Goal: Task Accomplishment & Management: Use online tool/utility

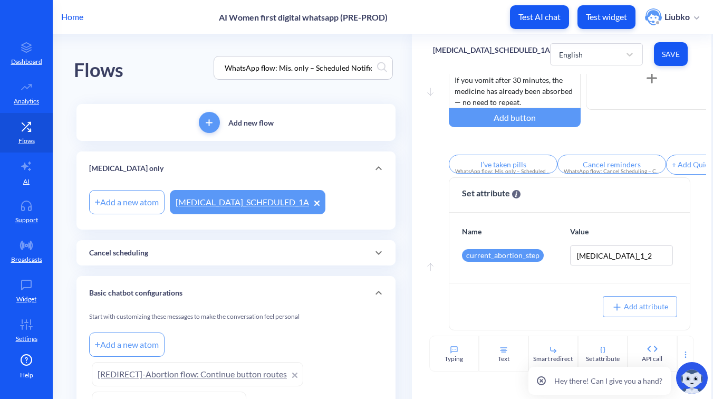
scroll to position [0, 26]
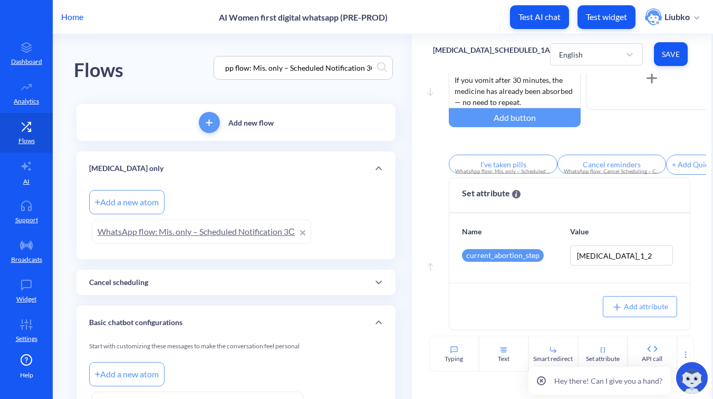
type input "WhatsApp flow: Mis. only – Scheduled Notification 3С"
click at [254, 231] on link "WhatsApp flow: Mis. only – Scheduled Notification 3С" at bounding box center [202, 232] width 220 height 24
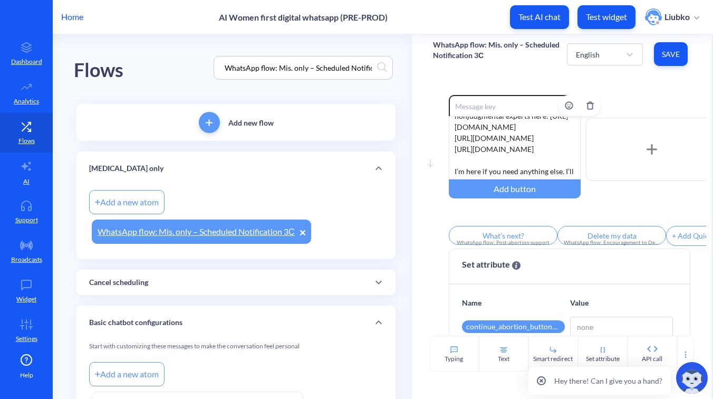
scroll to position [151, 0]
drag, startPoint x: 559, startPoint y: 150, endPoint x: 449, endPoint y: 131, distance: 111.4
click at [449, 131] on div "If for any reason you’re unable to take all 𝟭𝟮 𝗽𝗶𝗹𝗹𝘀 — for example, if you vomi…" at bounding box center [515, 147] width 132 height 63
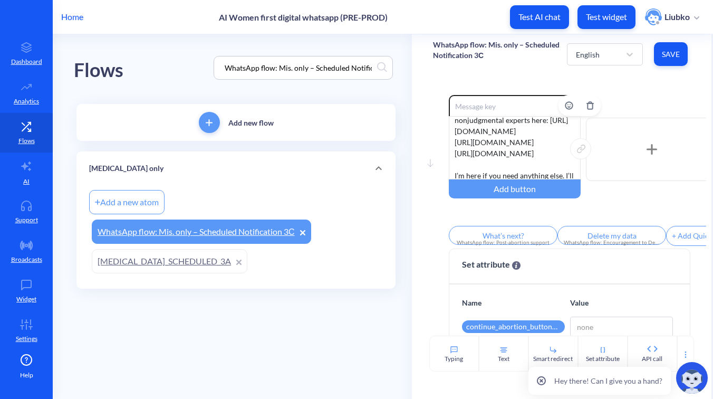
click at [546, 142] on div "If for any reason you’re unable to take all 𝟭𝟮 𝗽𝗶𝗹𝗹𝘀 — for example, if you vomi…" at bounding box center [515, 147] width 132 height 63
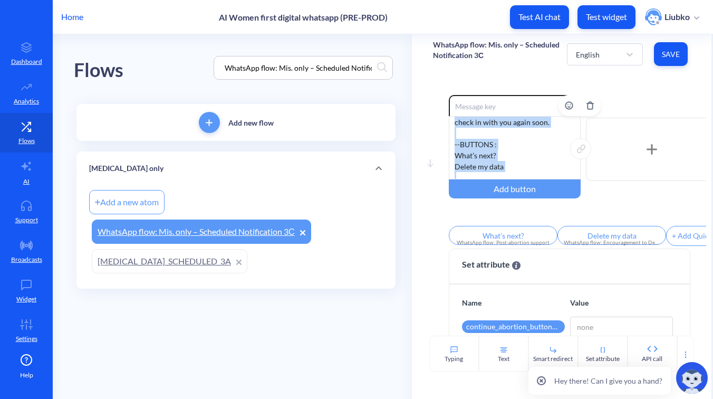
scroll to position [172, 0]
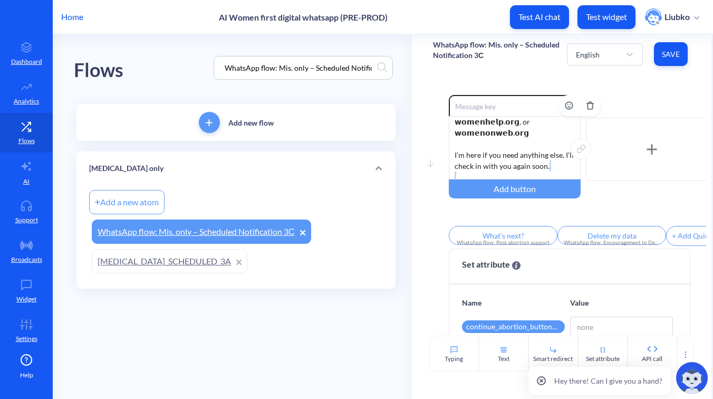
drag, startPoint x: 522, startPoint y: 174, endPoint x: 451, endPoint y: 161, distance: 71.7
click at [451, 161] on div "If for any reason you’re unable to take all 𝟭𝟮 𝗽𝗶𝗹𝗹𝘀 (for example, if you vomit…" at bounding box center [515, 147] width 132 height 63
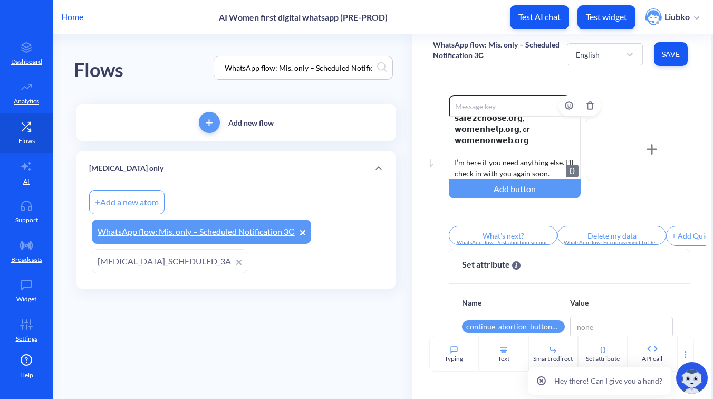
scroll to position [154, 0]
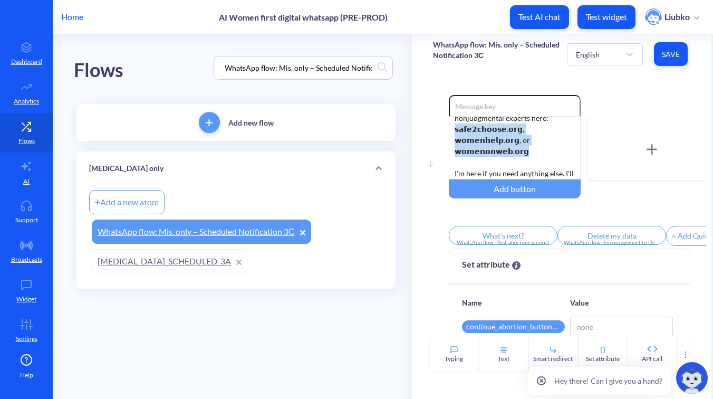
drag, startPoint x: 517, startPoint y: 140, endPoint x: 443, endPoint y: 130, distance: 74.6
click at [443, 130] on div "Move down Enable reactions If for any reason you’re unable to take all 𝟭𝟮 𝗽𝗶𝗹𝗹𝘀…" at bounding box center [562, 172] width 258 height 154
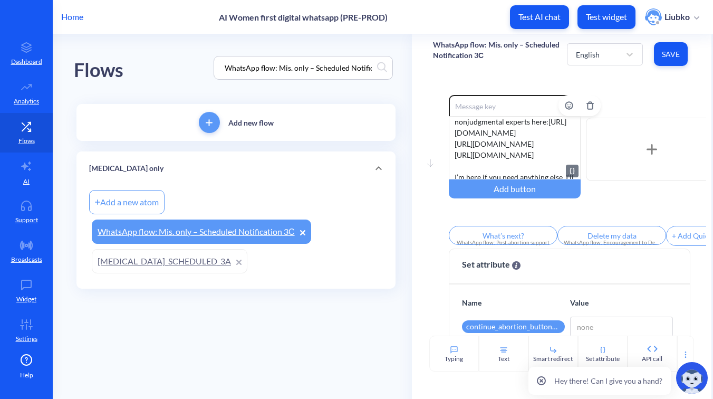
scroll to position [145, 0]
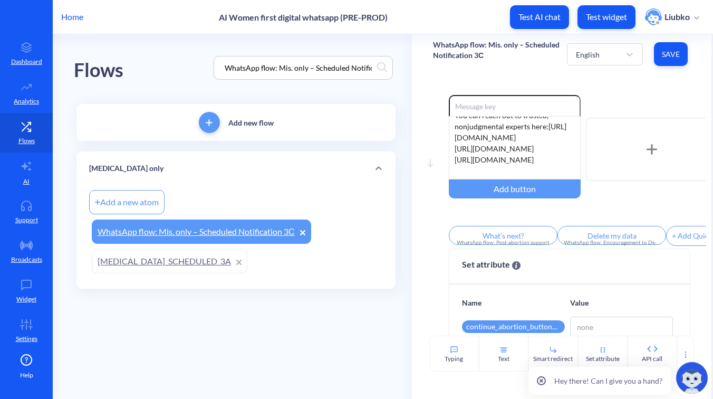
click at [678, 61] on button "Save" at bounding box center [671, 54] width 34 height 24
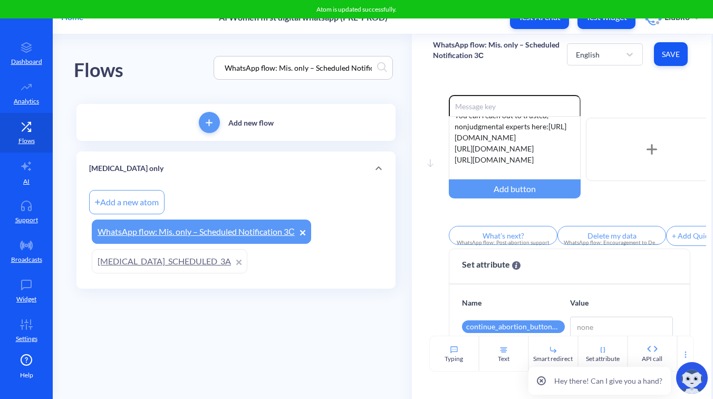
click at [632, 88] on div "Move down Enable reactions If for any reason you’re unable to take all 𝟭𝟮 𝗽𝗶𝗹𝗹𝘀…" at bounding box center [562, 205] width 300 height 262
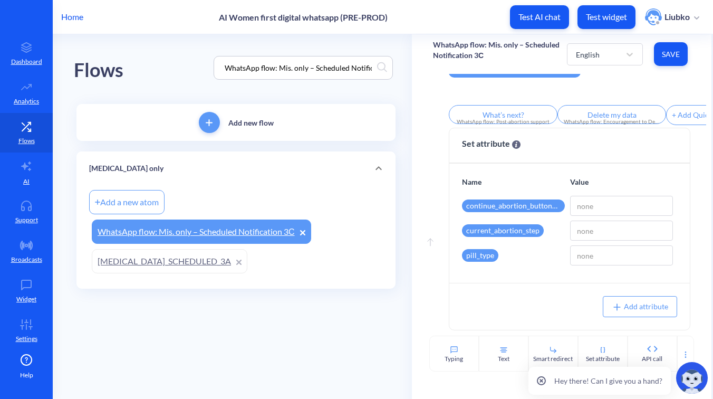
scroll to position [106, 0]
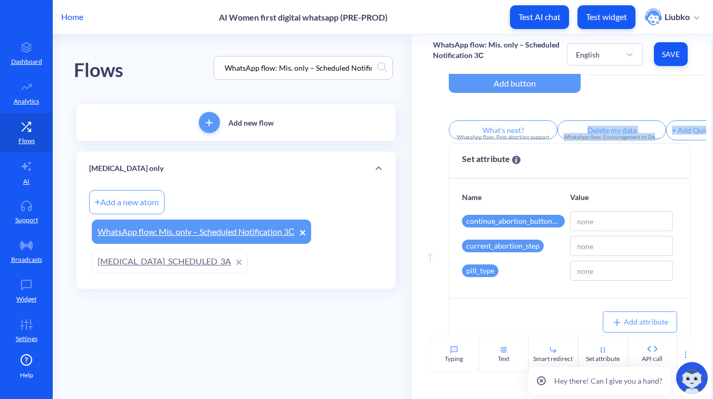
drag, startPoint x: 598, startPoint y: 149, endPoint x: 641, endPoint y: 147, distance: 42.8
click at [641, 147] on div "Move down Enable reactions If for any reason you’re unable to take all 𝟭𝟮 𝗽𝗶𝗹𝗹𝘀…" at bounding box center [562, 205] width 300 height 262
click at [588, 59] on div "English" at bounding box center [588, 54] width 24 height 11
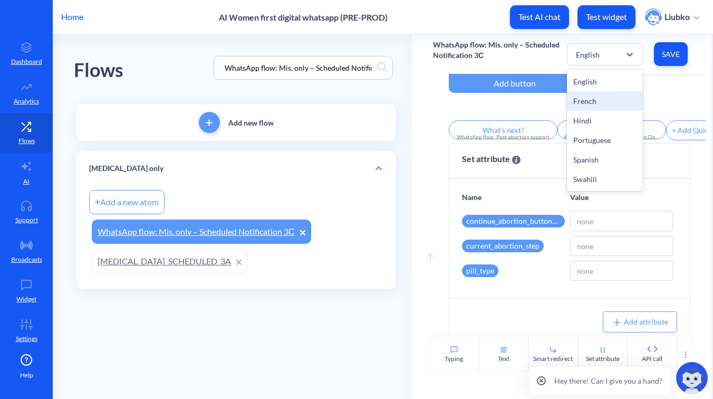
click at [598, 100] on div "French" at bounding box center [605, 101] width 76 height 20
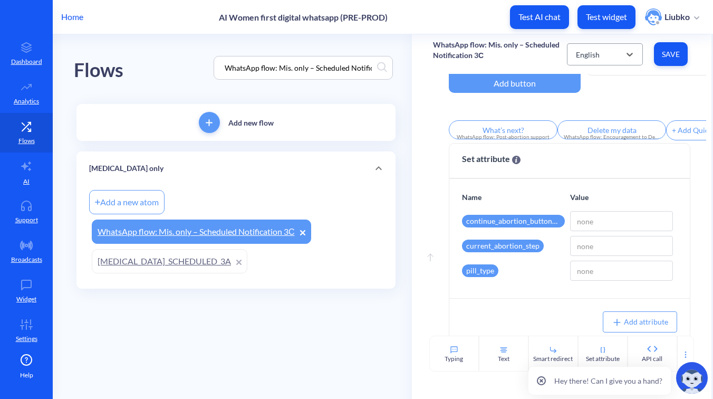
type input "Qu'est-ce qui suit?"
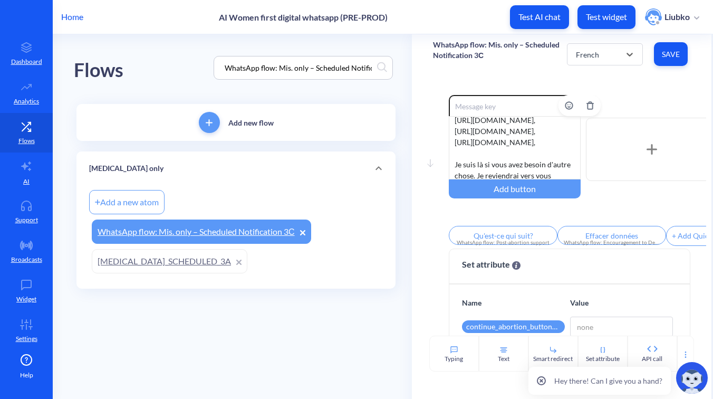
scroll to position [200, 0]
drag, startPoint x: 571, startPoint y: 149, endPoint x: 449, endPoint y: 128, distance: 123.7
click at [449, 128] on div "Si pour une raison quelconque vous ne pouvez pas prendre tous les 𝟭𝟮 𝗽𝗶𝗹𝘂𝗹𝗲𝘀 - …" at bounding box center [515, 147] width 132 height 63
click at [559, 150] on div "Si pour une raison quelconque vous ne pouvez pas prendre tous les 𝟭𝟮 𝗽𝗶𝗹𝘂𝗹𝗲𝘀 - …" at bounding box center [515, 147] width 132 height 63
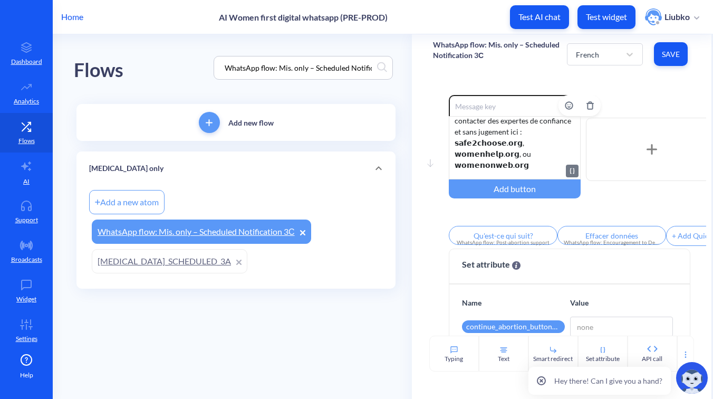
scroll to position [179, 0]
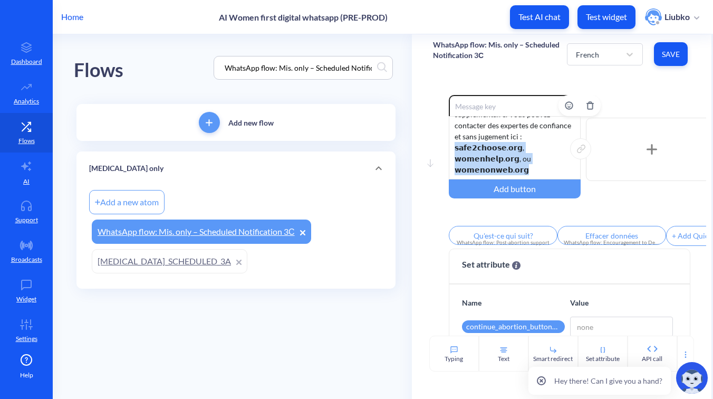
drag, startPoint x: 514, startPoint y: 158, endPoint x: 452, endPoint y: 148, distance: 63.2
click at [452, 148] on div "Si pour une raison quelconque vous ne pouvez pas prendre toutes les 𝟭𝟮 𝗽𝗶𝗹𝘂𝗹𝗲𝘀 …" at bounding box center [515, 147] width 132 height 63
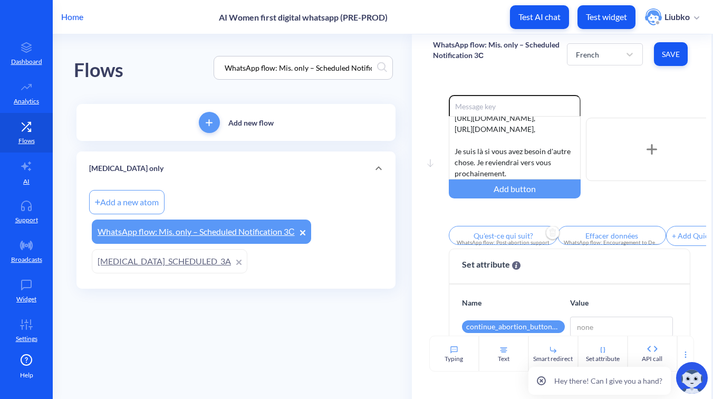
click at [520, 237] on input "Qu'est-ce qui suit?" at bounding box center [503, 235] width 109 height 19
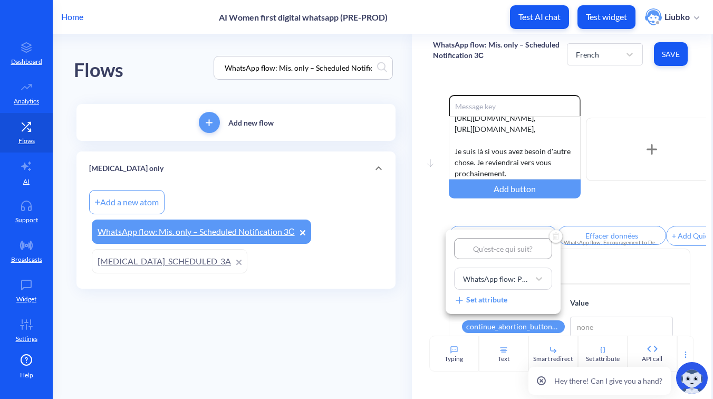
click at [590, 216] on div at bounding box center [356, 199] width 713 height 399
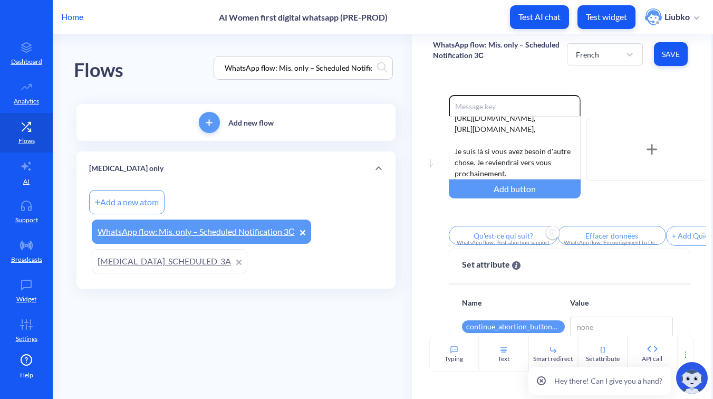
click at [600, 238] on input "Effacer données" at bounding box center [612, 235] width 109 height 19
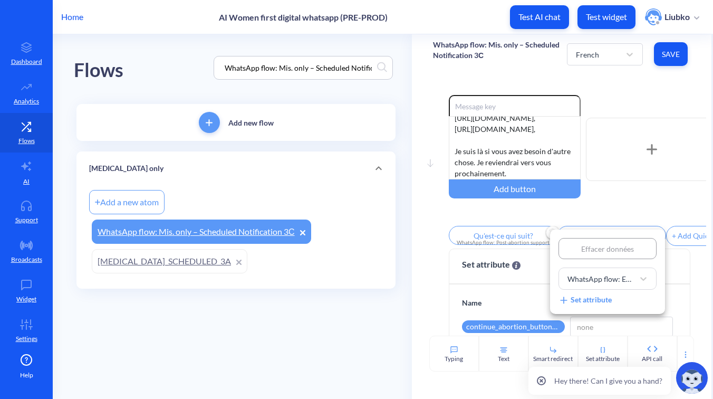
click at [586, 221] on div at bounding box center [356, 199] width 713 height 399
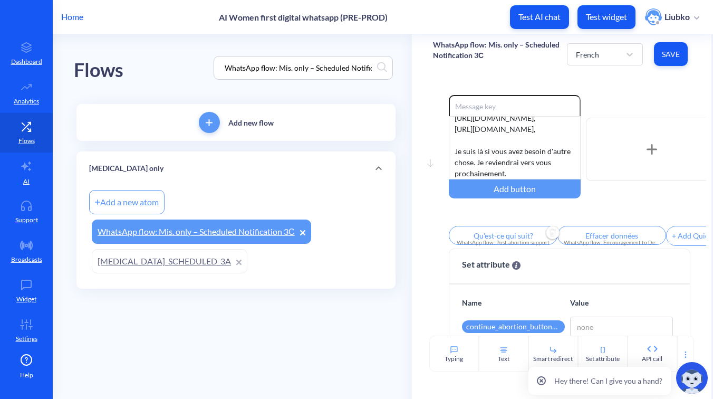
click at [668, 63] on button "Save" at bounding box center [671, 54] width 34 height 24
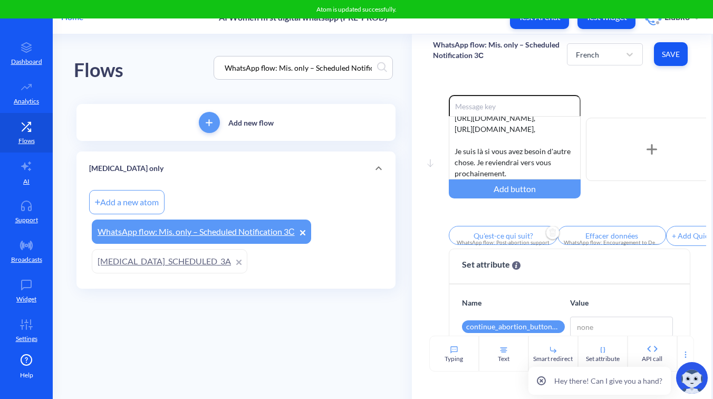
click at [629, 102] on div "Enable reactions Si pour une raison quelconque vous ne pouvez pas prendre toute…" at bounding box center [578, 149] width 258 height 109
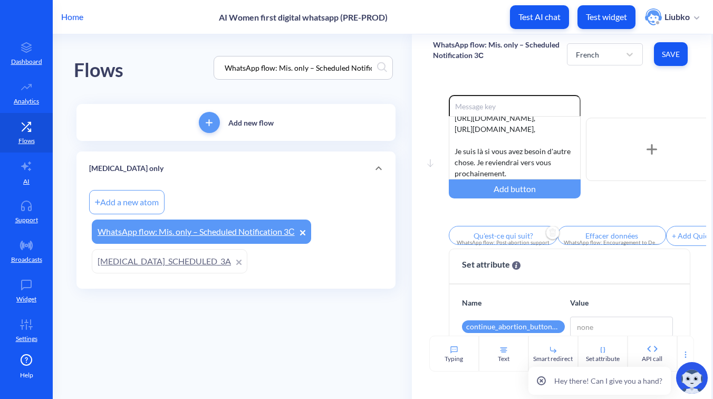
click at [502, 45] on p "WhatsApp flow: Mis. only – Scheduled Notification 3С" at bounding box center [500, 50] width 134 height 21
click at [489, 44] on p "WhatsApp flow: Mis. only – Scheduled Notification 3С" at bounding box center [500, 50] width 134 height 21
click at [483, 47] on p "WhatsApp flow: Mis. only – Scheduled Notification 3С" at bounding box center [500, 50] width 134 height 21
click at [483, 31] on div "Home AI Women first digital whatsapp (PRE-PROD) Test AI chat Test widget Liubko" at bounding box center [356, 17] width 713 height 34
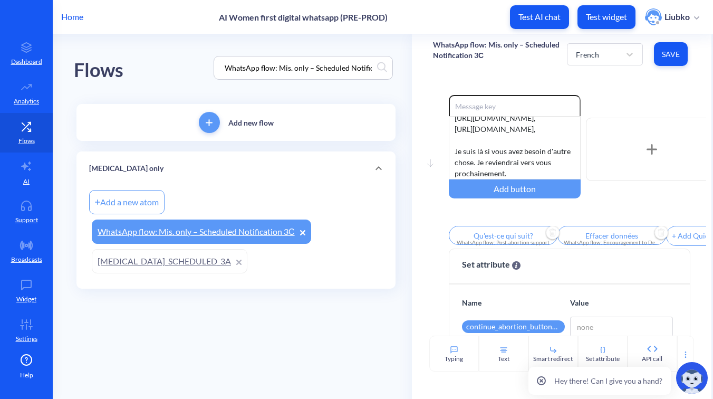
click at [605, 238] on input "Effacer données" at bounding box center [612, 235] width 109 height 19
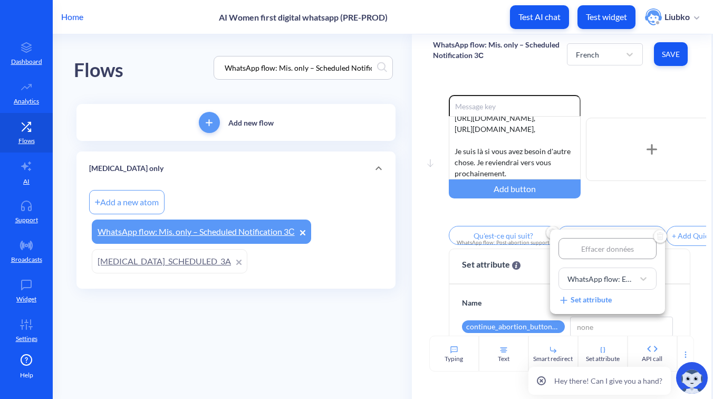
type input "Supprimer mes données"
click at [613, 223] on div at bounding box center [356, 199] width 713 height 399
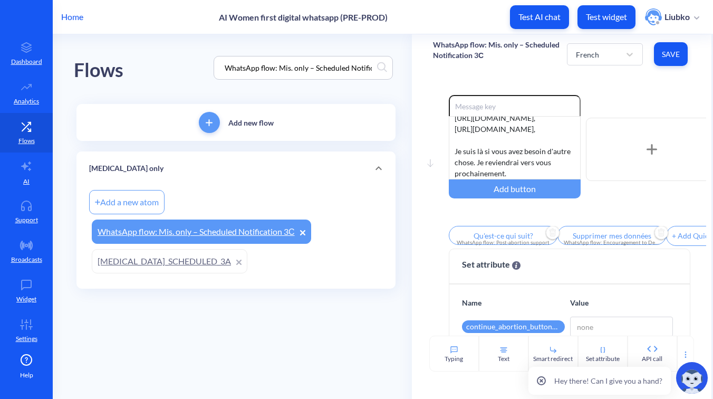
click at [669, 61] on button "Save" at bounding box center [671, 54] width 34 height 24
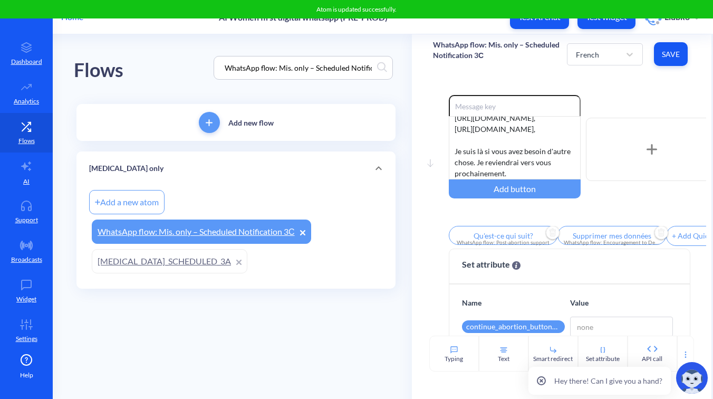
click at [461, 46] on p "WhatsApp flow: Mis. only – Scheduled Notification 3С" at bounding box center [500, 50] width 134 height 21
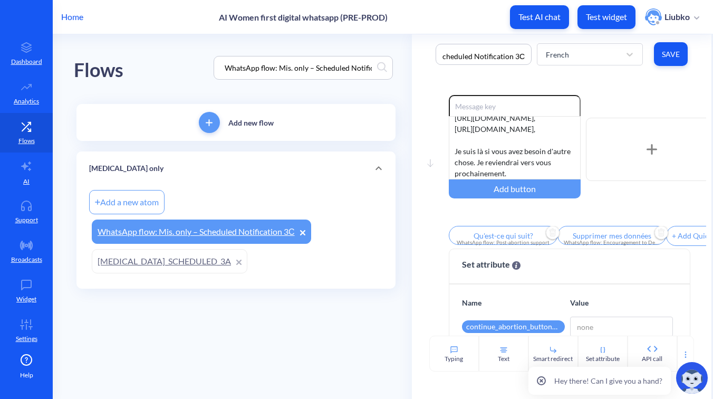
click at [612, 77] on div "Move down Enable reactions Si pour une raison quelconque vous ne pouvez pas pre…" at bounding box center [562, 205] width 300 height 262
click at [588, 51] on div "French" at bounding box center [587, 54] width 23 height 11
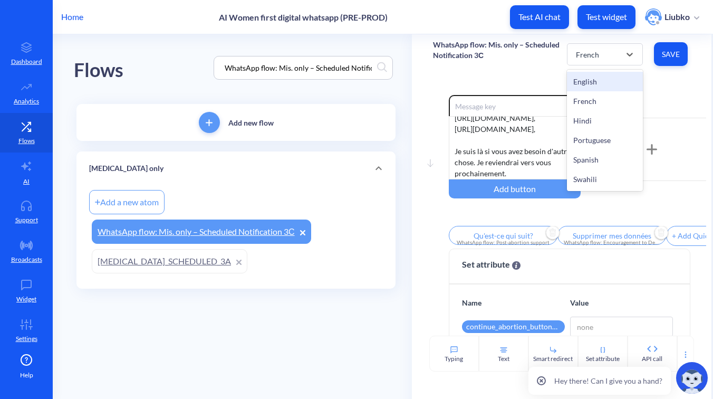
click at [594, 74] on div "English" at bounding box center [605, 82] width 76 height 20
type input "What’s next?"
type input "Delete my data"
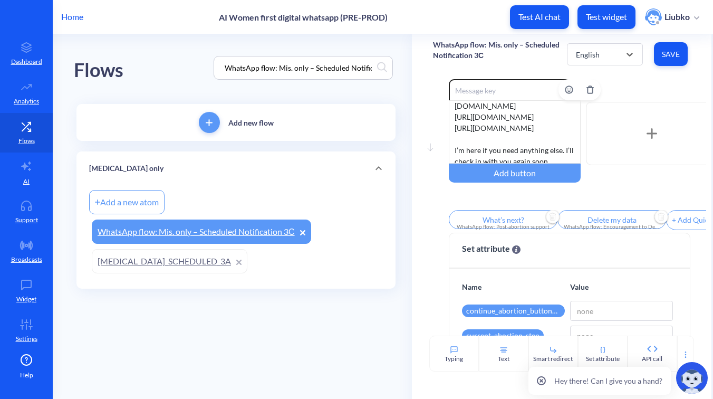
scroll to position [165, 0]
click at [598, 58] on div "English" at bounding box center [588, 54] width 24 height 11
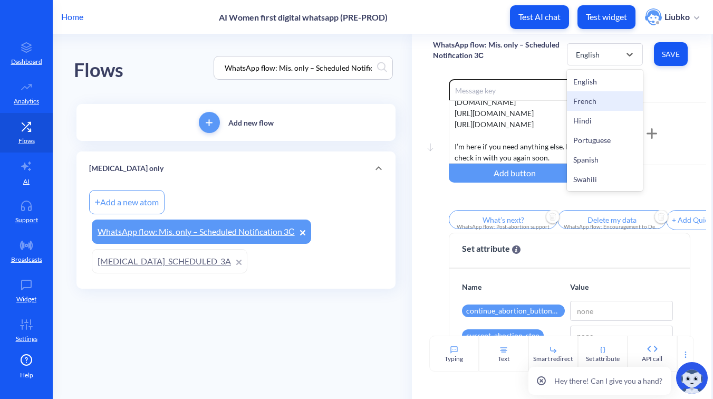
click at [598, 102] on div "French" at bounding box center [605, 101] width 76 height 20
type input "Qu'est-ce qui suit?"
type input "Supprimer mes données"
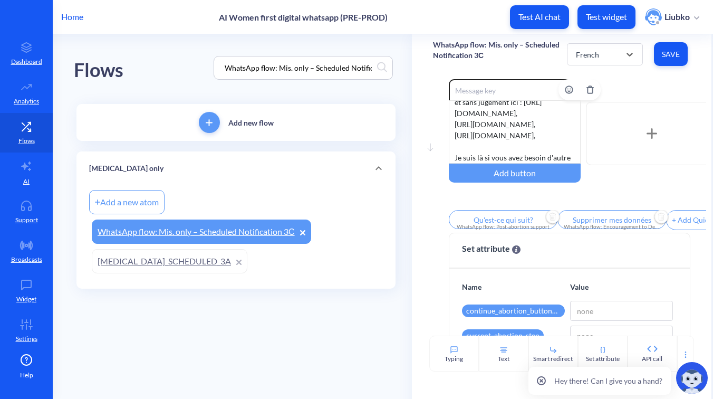
scroll to position [220, 0]
click at [553, 152] on div "Si pour une raison quelconque vous ne pouvez pas prendre toutes les 𝟭𝟮 𝗽𝗶𝗹𝘂𝗹𝗲𝘀 …" at bounding box center [515, 131] width 132 height 63
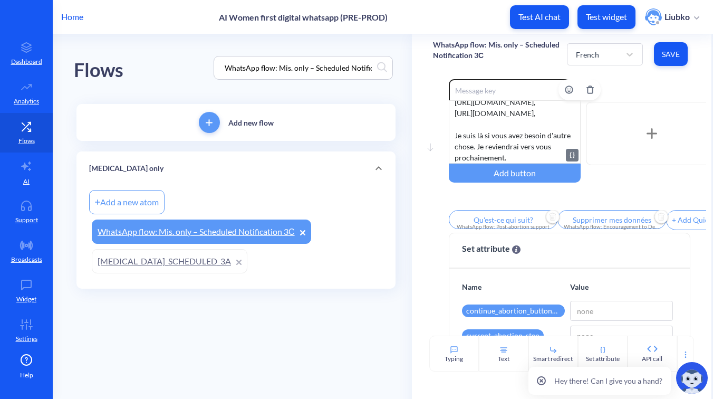
scroll to position [242, 0]
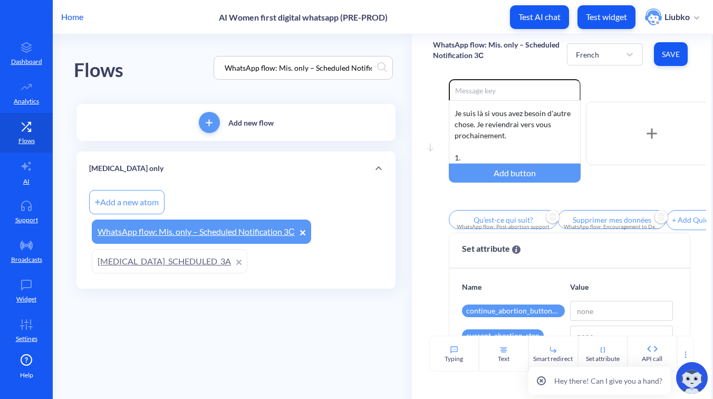
click at [487, 219] on input "Qu'est-ce qui suit?" at bounding box center [503, 219] width 109 height 19
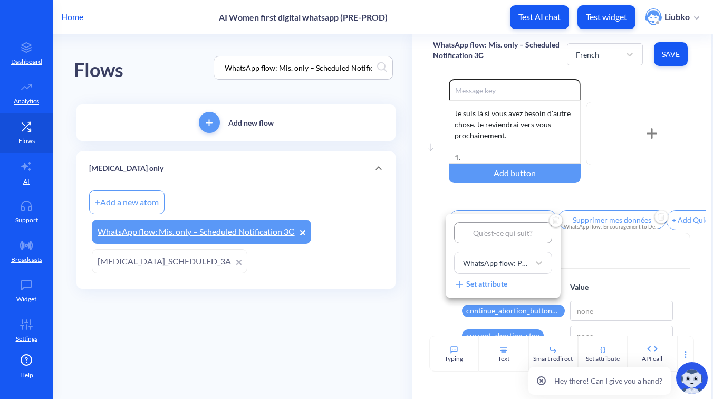
click at [479, 157] on div at bounding box center [356, 199] width 713 height 399
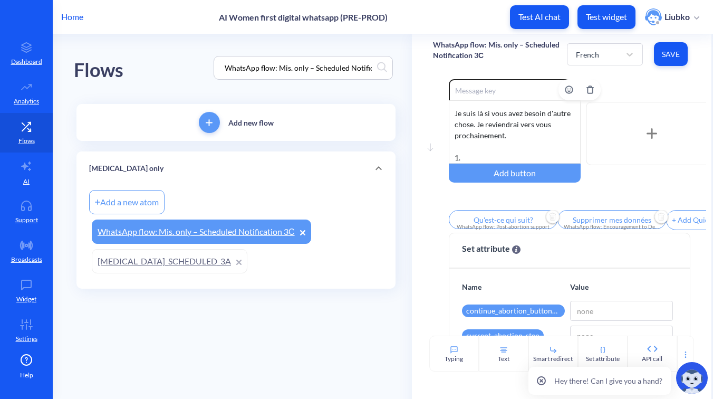
click at [486, 155] on div "Si pour une raison quelconque vous ne pouvez pas prendre toutes les 𝟭𝟮 𝗽𝗶𝗹𝘂𝗹𝗲𝘀 …" at bounding box center [515, 131] width 132 height 63
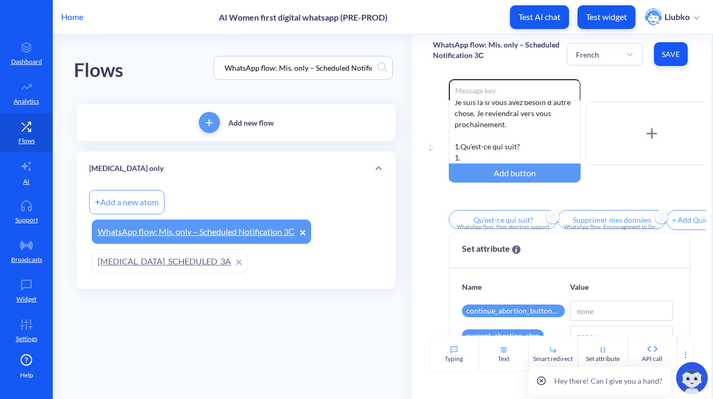
click at [584, 219] on input "Supprimer mes données" at bounding box center [612, 219] width 109 height 19
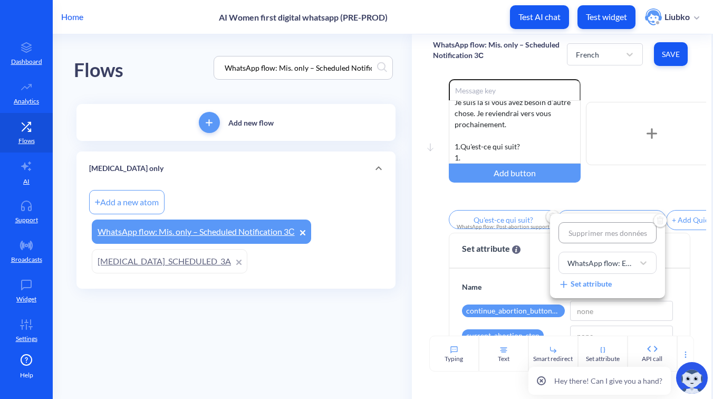
click at [475, 155] on div at bounding box center [356, 199] width 713 height 399
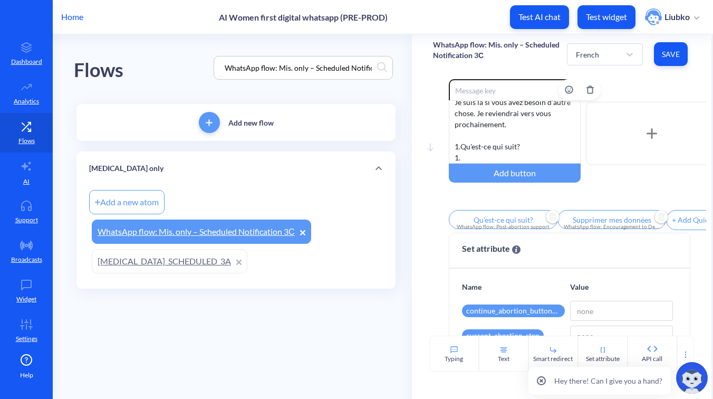
click at [481, 156] on div "Si pour une raison quelconque vous ne pouvez pas prendre toutes les 𝟭𝟮 𝗽𝗶𝗹𝘂𝗹𝗲𝘀 …" at bounding box center [515, 131] width 132 height 63
click at [483, 231] on div "WhatsApp flow: Post-abortion support" at bounding box center [503, 227] width 96 height 8
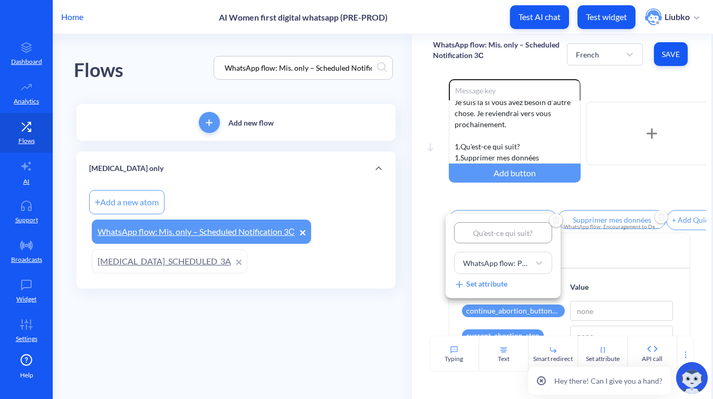
type input "1"
click at [576, 196] on div at bounding box center [356, 199] width 713 height 399
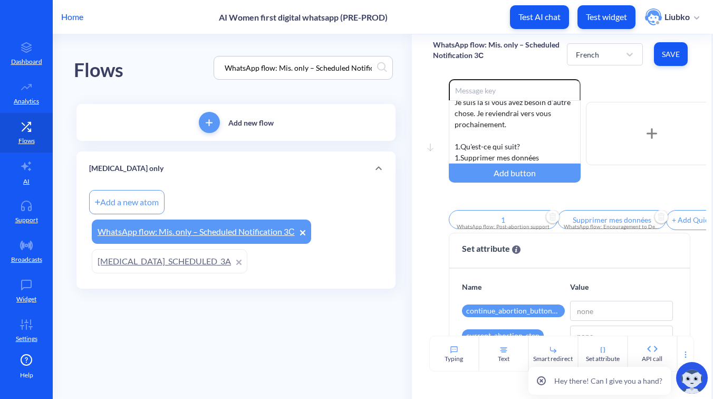
click at [591, 219] on input "Supprimer mes données" at bounding box center [612, 219] width 109 height 19
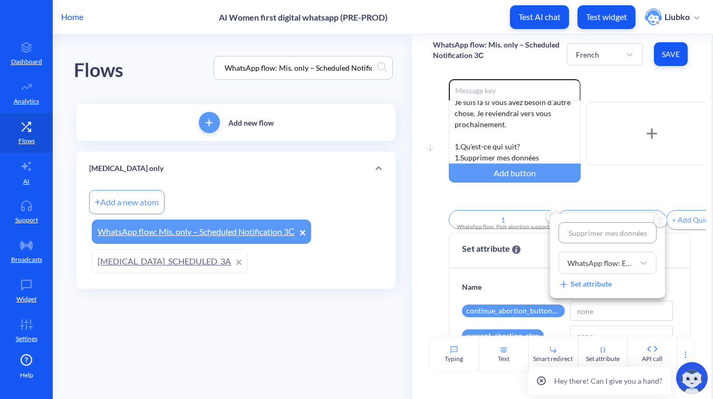
type input "2"
click at [601, 204] on div at bounding box center [356, 199] width 713 height 399
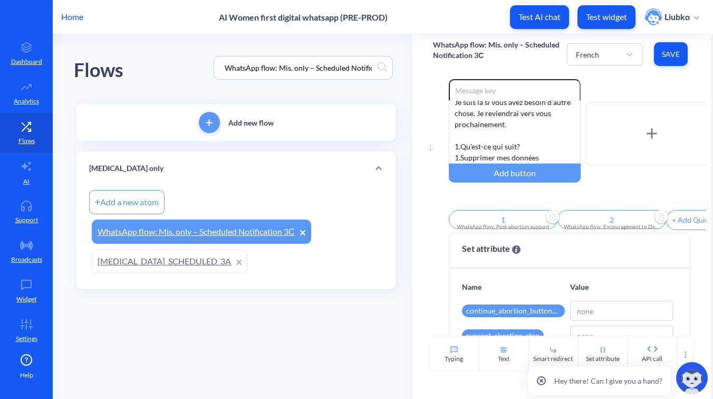
click at [662, 62] on button "Save" at bounding box center [671, 54] width 34 height 24
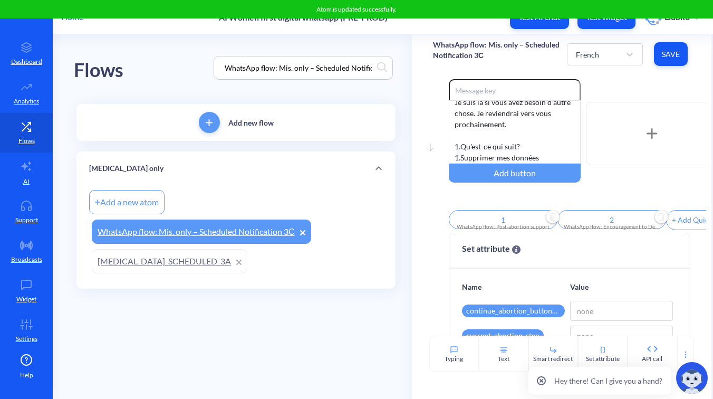
click at [629, 89] on div "Enable reactions Si pour une raison quelconque vous ne pouvez pas prendre toute…" at bounding box center [578, 133] width 258 height 109
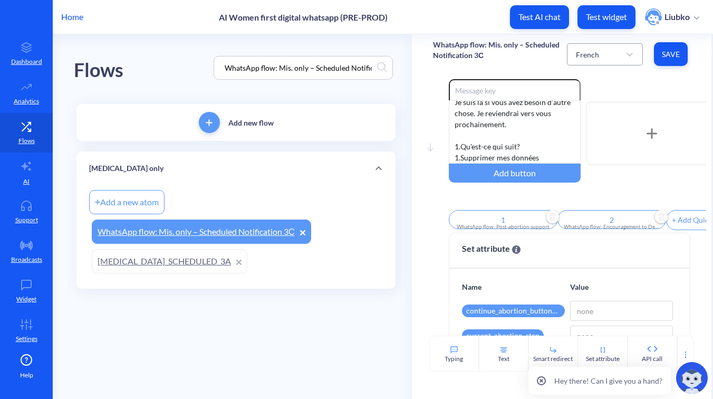
click at [602, 53] on div "French" at bounding box center [596, 54] width 50 height 19
click at [599, 121] on div "Hindi" at bounding box center [605, 121] width 76 height 20
type input "What’s next?"
type input "Delete my data"
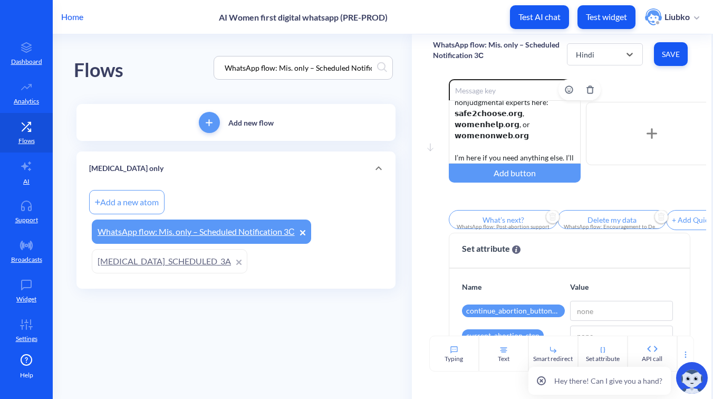
click at [530, 136] on div "If for any reason you’re unable to take all 𝟭𝟮 𝗽𝗶𝗹𝗹𝘀 — for example, if you vomi…" at bounding box center [515, 131] width 132 height 63
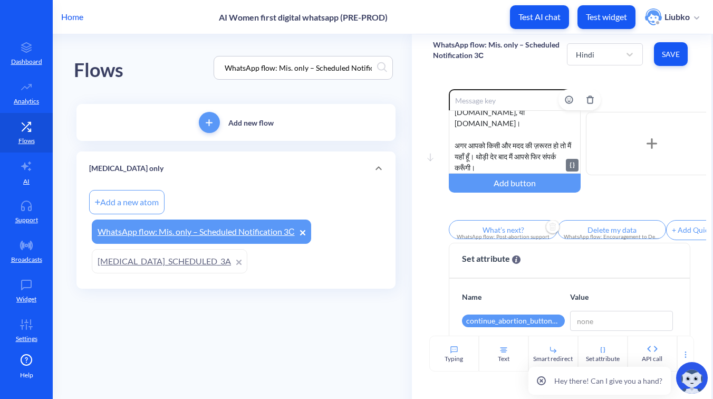
scroll to position [130, 0]
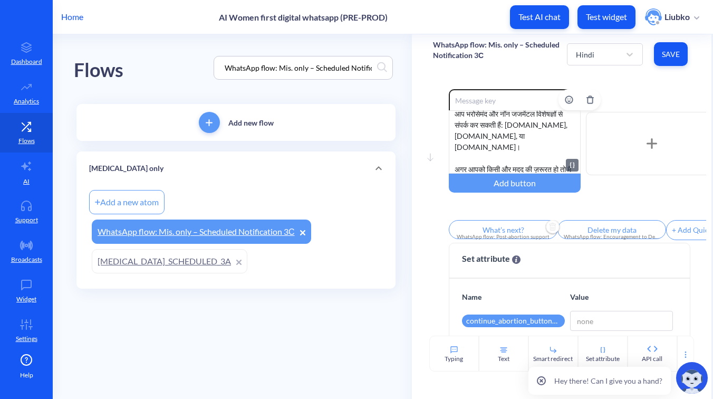
click at [507, 125] on div "यदि किसी कारणवश आप सभी 12 गोलियाँ नहीं ले पाती हैं (उदाहरण के लिए, उल्टी होने प…" at bounding box center [515, 141] width 132 height 63
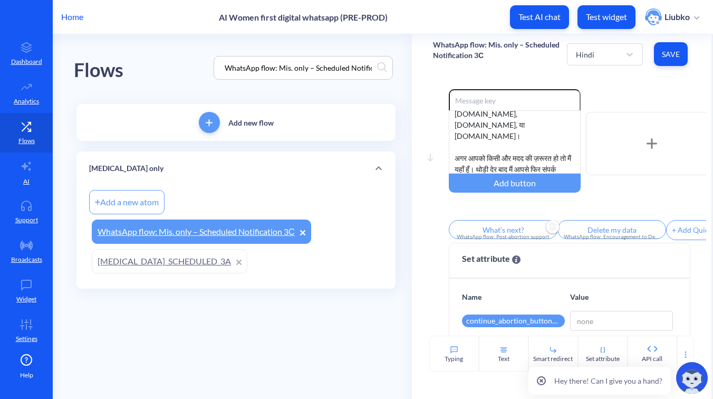
click at [670, 45] on button "Save" at bounding box center [671, 54] width 34 height 24
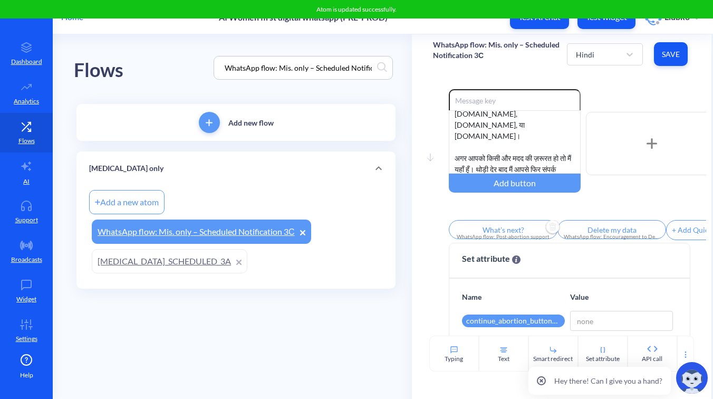
click at [651, 83] on div "Move down Enable reactions यदि किसी कारणवश आप सभी 12 गोलियाँ नहीं ले पाती हैं (…" at bounding box center [562, 205] width 300 height 262
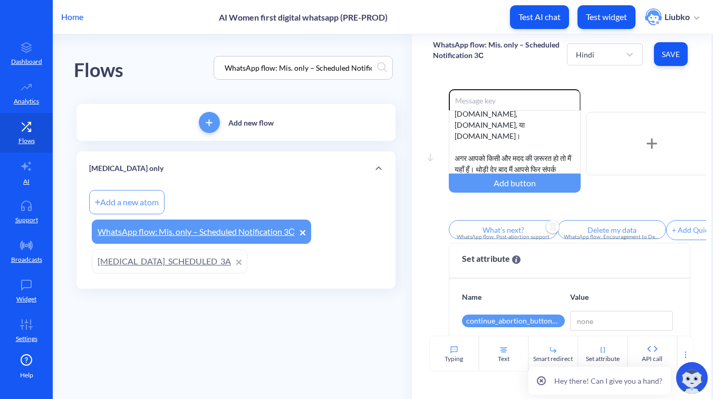
click at [503, 233] on input "What’s next?" at bounding box center [503, 229] width 109 height 19
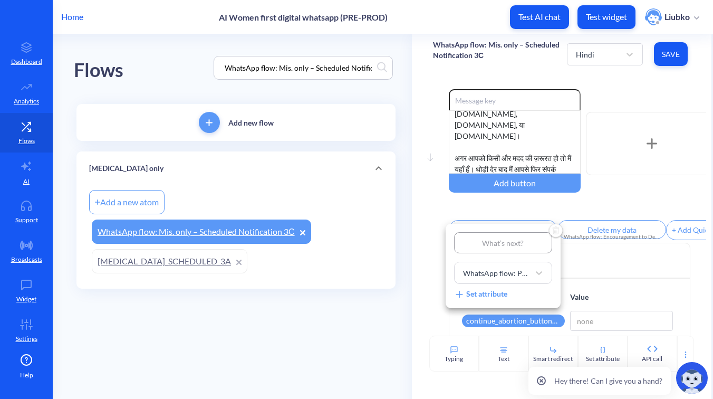
type input "अगला कदम क्या है?"
click at [607, 207] on div at bounding box center [356, 199] width 713 height 399
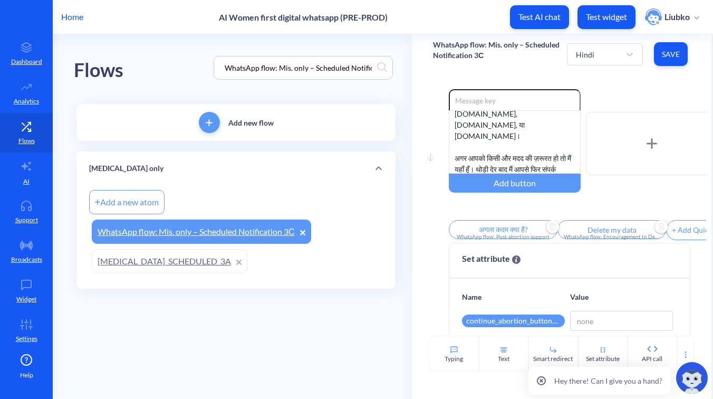
click at [616, 235] on input "Delete my data" at bounding box center [612, 229] width 109 height 19
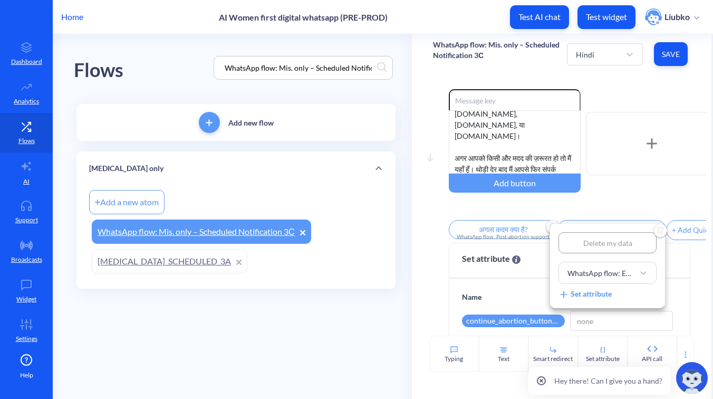
type input "मेरा डेटा हटाएँ"
click at [593, 215] on div at bounding box center [356, 199] width 713 height 399
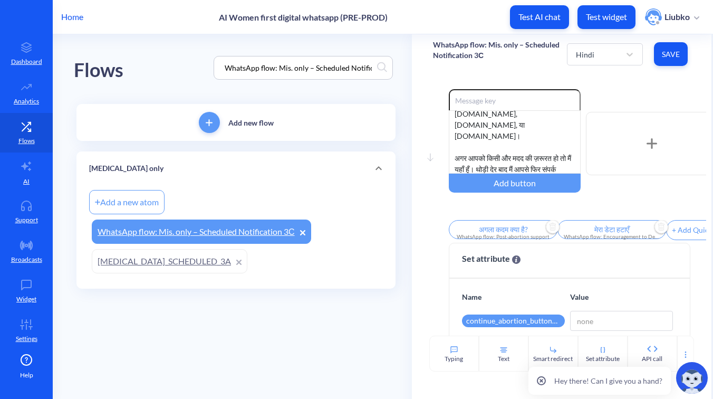
click at [665, 61] on button "Save" at bounding box center [671, 54] width 34 height 24
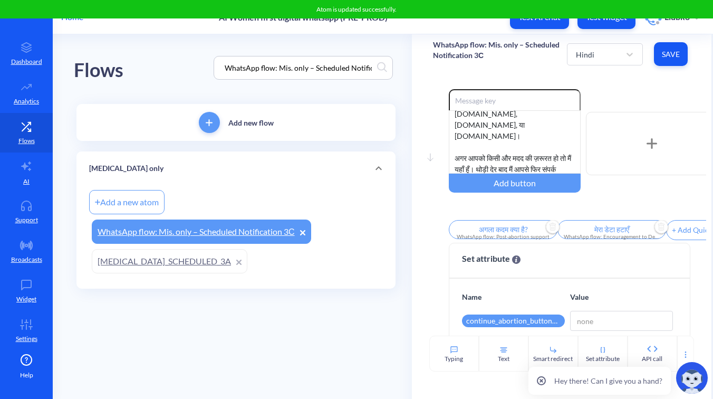
click at [624, 213] on div "Enable reactions यदि किसी कारणवश आप सभी 12 गोलियाँ नहीं ले पाती हैं (उदाहरण के …" at bounding box center [578, 166] width 258 height 154
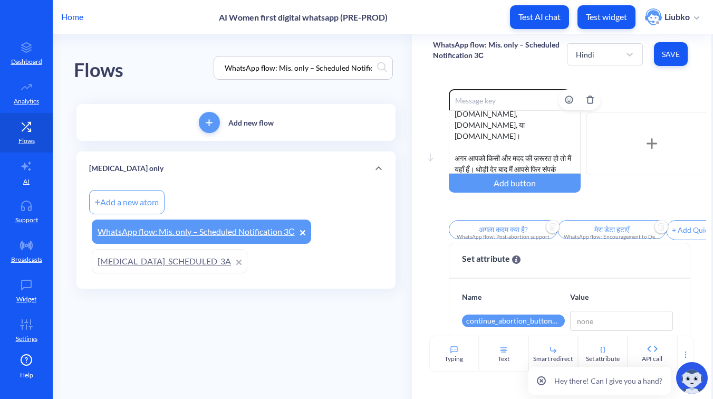
scroll to position [138, 0]
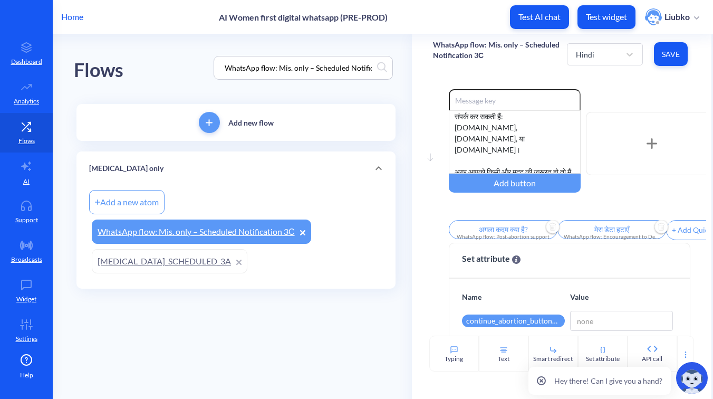
drag, startPoint x: 521, startPoint y: 137, endPoint x: 445, endPoint y: 128, distance: 76.5
click at [445, 128] on div "Move down Enable reactions यदि किसी कारणवश आप सभी 12 गोलियाँ नहीं ले पाती हैं (…" at bounding box center [562, 166] width 258 height 154
click at [667, 61] on button "Save" at bounding box center [671, 54] width 34 height 24
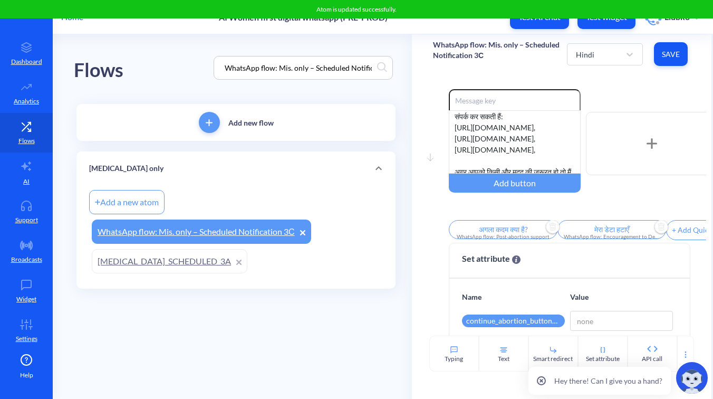
click at [641, 89] on div "Enable reactions यदि किसी कारणवश आप सभी 12 गोलियाँ नहीं ले पाती हैं (उदाहरण के …" at bounding box center [578, 143] width 258 height 109
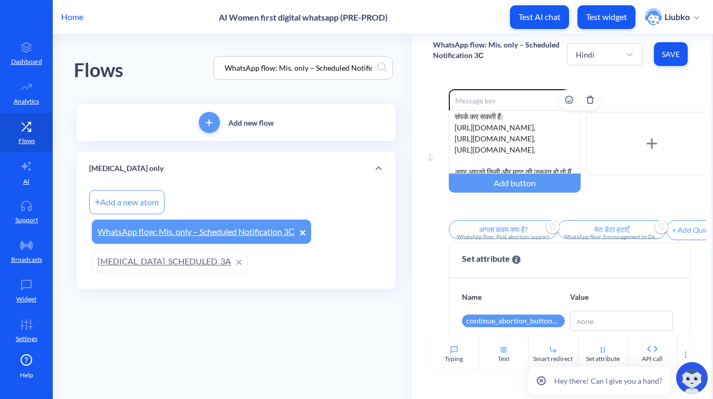
scroll to position [165, 0]
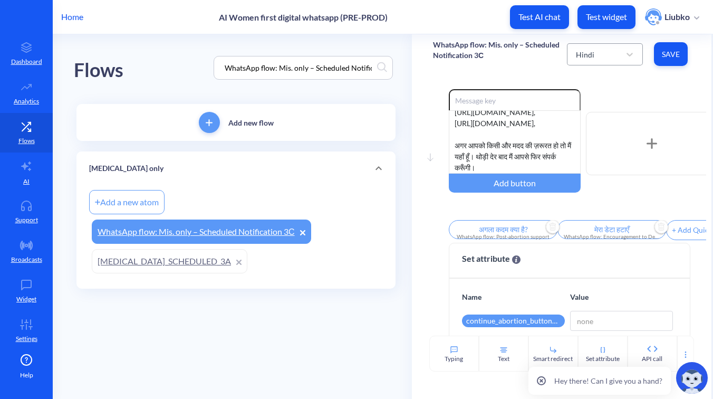
click at [594, 58] on div "Hindi" at bounding box center [596, 54] width 50 height 19
click at [595, 138] on div "Portuguese" at bounding box center [605, 140] width 76 height 20
type input "O que vem a seguir?"
type input "Apagar os meus dados"
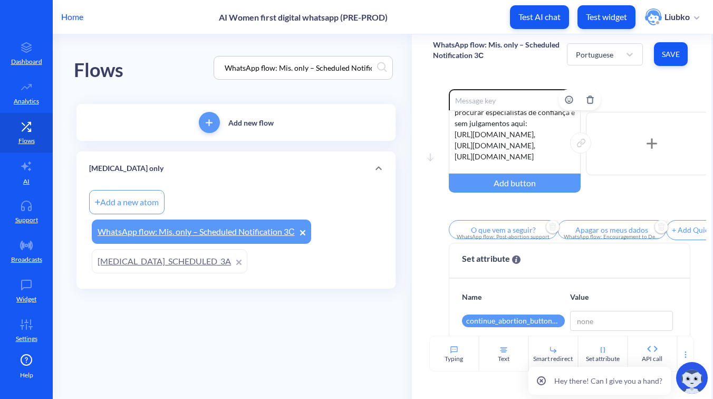
drag, startPoint x: 569, startPoint y: 157, endPoint x: 452, endPoint y: 137, distance: 118.9
click at [452, 137] on div "Se por qualquer razão não conseguires tomar todas as 𝟭𝟮 𝗽𝗶𝗹𝘂𝗹𝗮𝘀 - por exemplo, …" at bounding box center [515, 141] width 132 height 63
click at [549, 144] on div "Se por qualquer razão não conseguires tomar todas as 𝟭𝟮 𝗽𝗶𝗹𝘂𝗹𝗮𝘀 - por exemplo, …" at bounding box center [515, 141] width 132 height 63
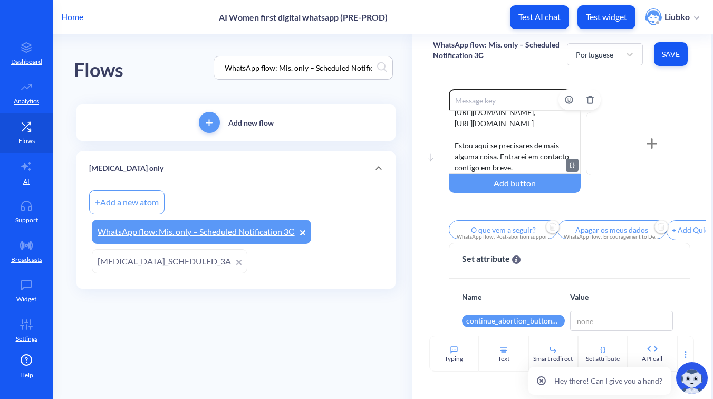
click at [531, 153] on div "Se por qualquer razão não conseguires tomar todas as 𝟭𝟮 𝗽𝗶𝗹𝘂𝗹𝗮𝘀 - por exemplo, …" at bounding box center [515, 141] width 132 height 63
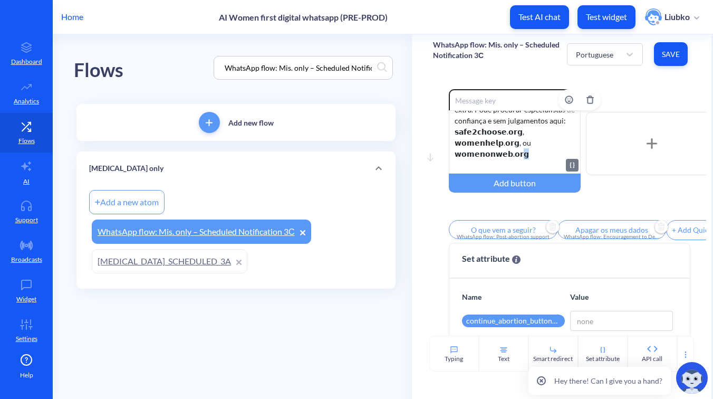
drag, startPoint x: 522, startPoint y: 151, endPoint x: 508, endPoint y: 148, distance: 14.7
click at [508, 148] on div "Se por qualquer razão você não conseguir tomar todas as 𝟭𝟮 𝗽𝗶𝗹𝘂𝗹𝗮𝘀 (por exemplo…" at bounding box center [515, 141] width 132 height 63
click at [473, 131] on div "Se por qualquer razão você não conseguir tomar todas as 𝟭𝟮 𝗽𝗶𝗹𝘂𝗹𝗮𝘀 (por exemplo…" at bounding box center [515, 141] width 132 height 63
drag, startPoint x: 521, startPoint y: 151, endPoint x: 452, endPoint y: 143, distance: 69.6
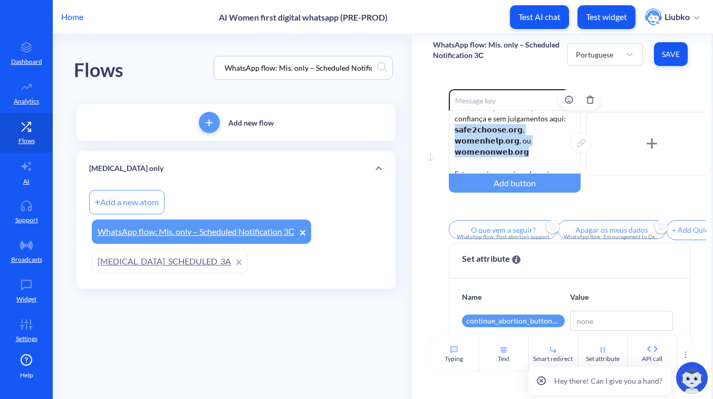
click at [452, 143] on div "Se por qualquer razão você não conseguir tomar todas as 𝟭𝟮 𝗽𝗶𝗹𝘂𝗹𝗮𝘀 (por exemplo…" at bounding box center [515, 141] width 132 height 63
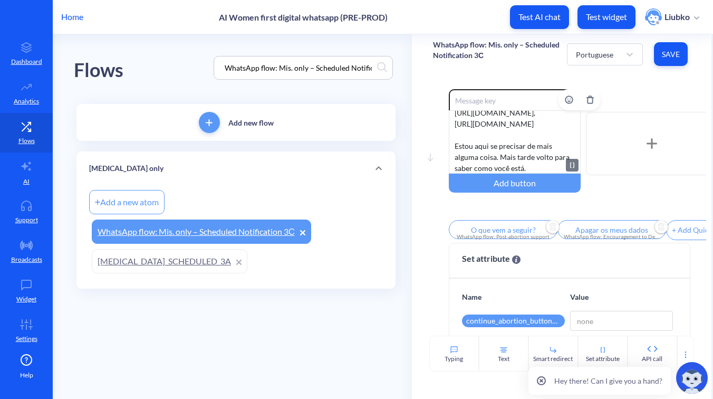
scroll to position [198, 0]
click at [550, 138] on div "Se por qualquer razão você não conseguir tomar todas as 𝟭𝟮 𝗽𝗶𝗹𝘂𝗹𝗮𝘀 (por exemplo…" at bounding box center [515, 141] width 132 height 63
click at [670, 56] on span "Save" at bounding box center [671, 54] width 17 height 11
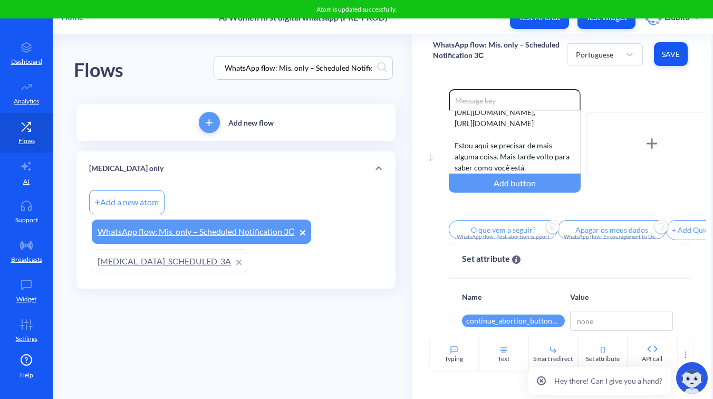
click at [509, 225] on input "O que vem a seguir?" at bounding box center [503, 229] width 109 height 19
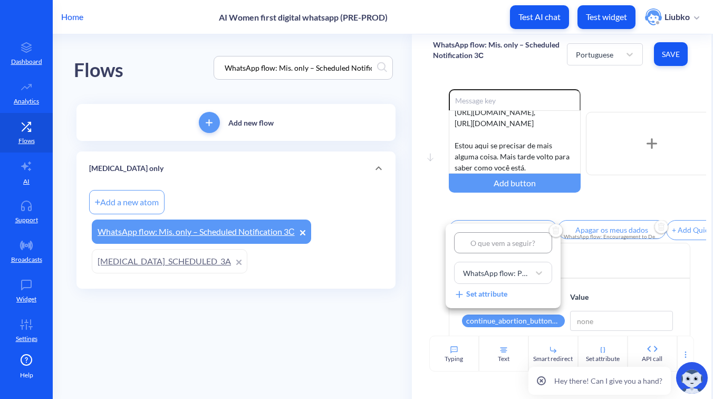
type input "O que vem a seguir?"
click at [612, 216] on div at bounding box center [356, 199] width 713 height 399
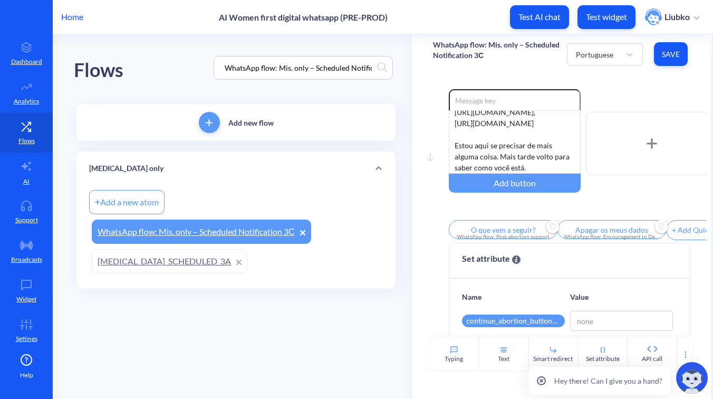
click at [608, 235] on input "Apagar os meus dados" at bounding box center [612, 229] width 109 height 19
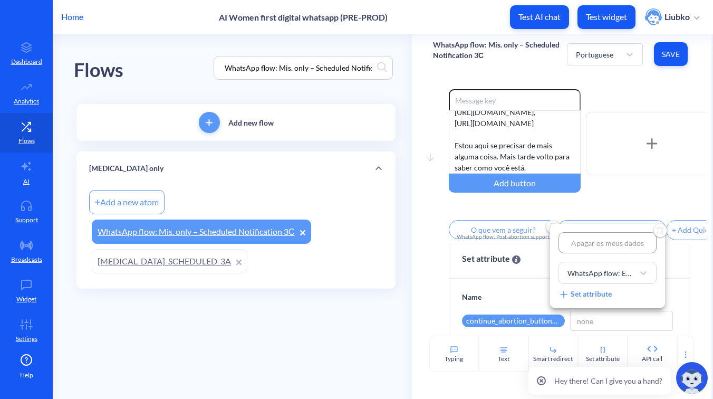
click at [594, 210] on div at bounding box center [356, 199] width 713 height 399
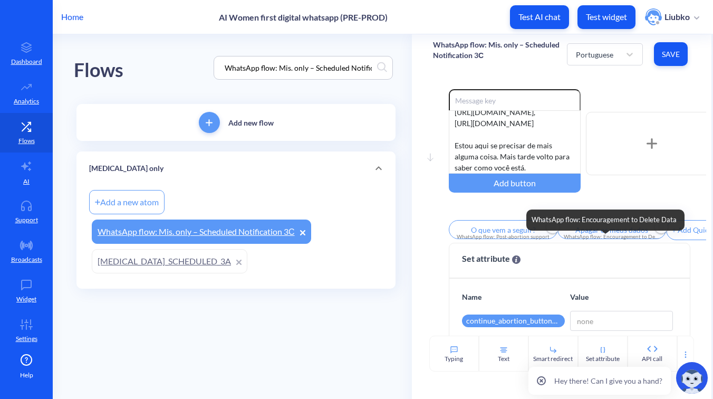
click at [621, 239] on div "WhatsApp flow: Encouragement to Delete Data" at bounding box center [612, 237] width 96 height 8
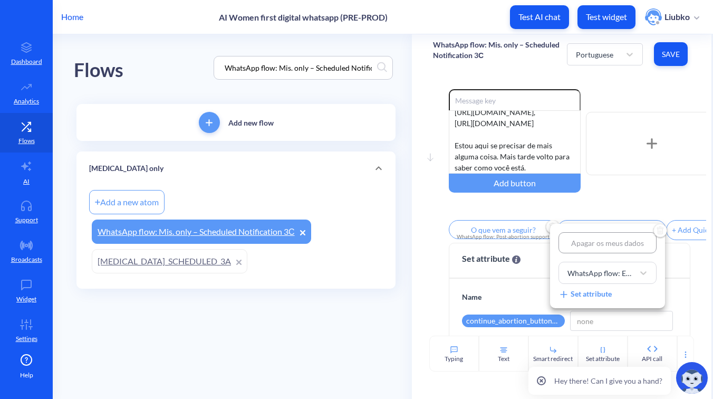
click at [591, 215] on div at bounding box center [356, 199] width 713 height 399
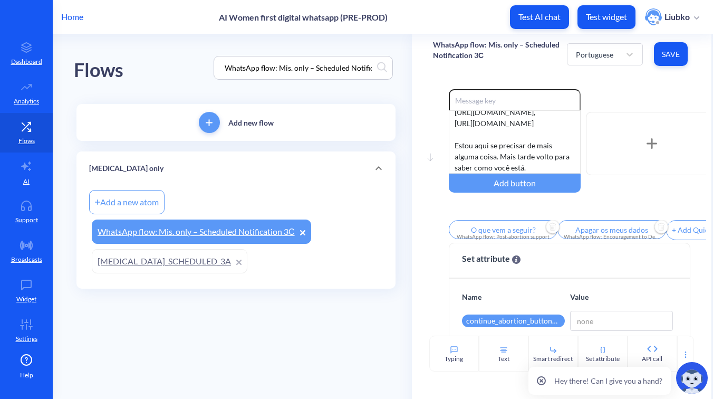
click at [664, 60] on button "Save" at bounding box center [671, 54] width 34 height 24
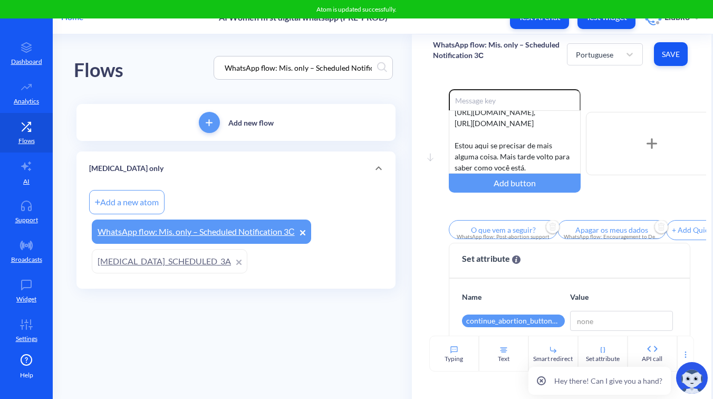
click at [630, 81] on div "Move down Enable reactions Se por qualquer razão você não conseguir tomar todas…" at bounding box center [562, 205] width 300 height 262
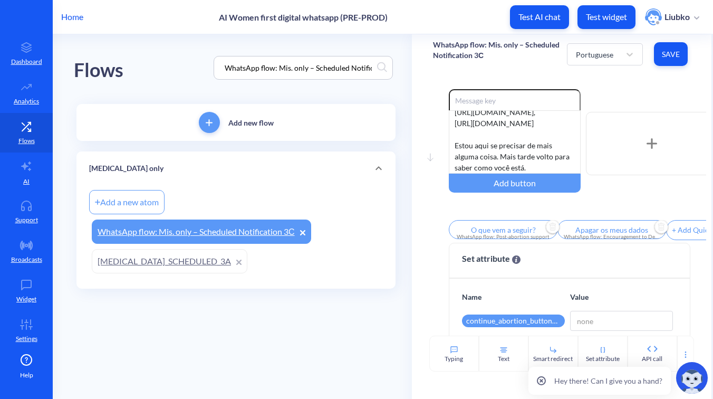
click at [464, 50] on p "WhatsApp flow: Mis. only – Scheduled Notification 3С" at bounding box center [500, 50] width 134 height 21
click at [481, 25] on div "Home AI Women first digital whatsapp (PRE-PROD) Test AI chat Test widget Liubko" at bounding box center [356, 17] width 713 height 34
click at [594, 52] on div "Portuguese" at bounding box center [594, 54] width 37 height 11
click at [593, 157] on div "Spanish" at bounding box center [605, 160] width 76 height 20
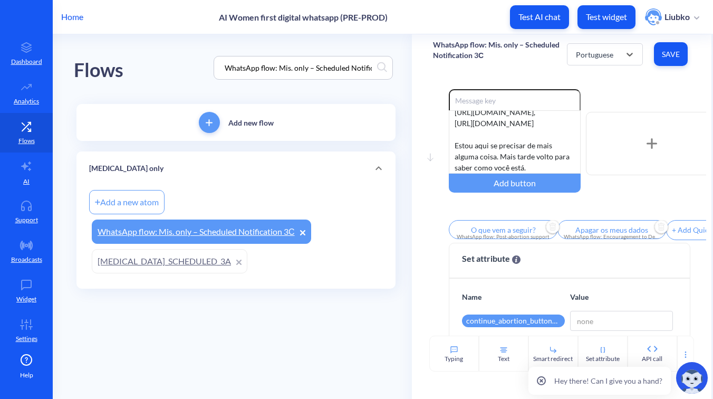
type input "¿Qué sigue?"
type input "Eliminar mis datos"
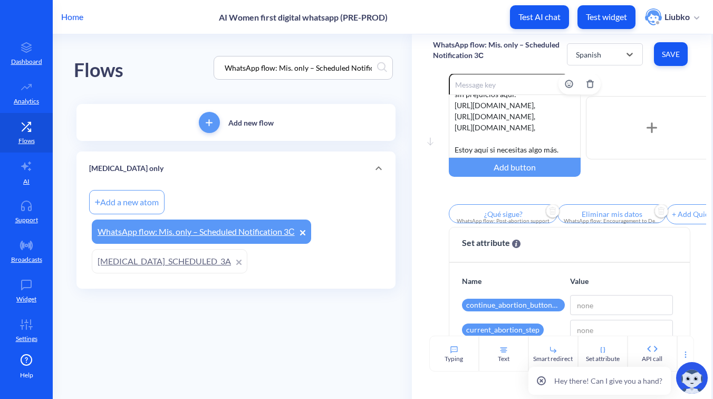
scroll to position [155, 0]
drag, startPoint x: 569, startPoint y: 139, endPoint x: 455, endPoint y: 117, distance: 116.5
click at [455, 117] on div "Si por alguna razón no puedes tomar todas las 𝟭𝟮 𝗽𝗶𝗹𝗹𝗮𝘀 - por ejemplo, si vomit…" at bounding box center [515, 125] width 132 height 63
click at [554, 128] on div "Si por alguna razón no puedes tomar todas las 𝟭𝟮 𝗽𝗶𝗹𝗹𝗮𝘀 - por ejemplo, si vomit…" at bounding box center [515, 125] width 132 height 63
click at [560, 105] on div "Si por alguna razón no puedes tomar todas las 𝟭𝟮 𝗽𝗶𝗹𝗹𝗮𝘀 (por ejemplo, si vomita…" at bounding box center [515, 125] width 132 height 63
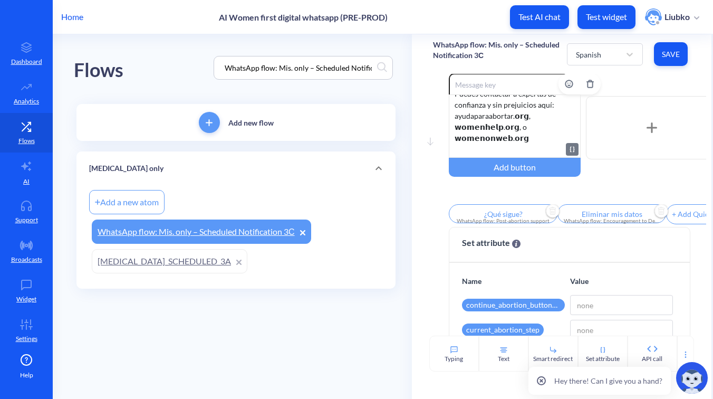
scroll to position [154, 0]
drag, startPoint x: 573, startPoint y: 130, endPoint x: 452, endPoint y: 125, distance: 121.5
click at [452, 125] on div "Si por alguna razón no puedes tomar todas las 𝟭𝟮 𝗽𝗶𝗹𝗹𝗮𝘀 (por ejemplo, si vomita…" at bounding box center [515, 125] width 132 height 63
click at [666, 62] on button "Save" at bounding box center [671, 54] width 34 height 24
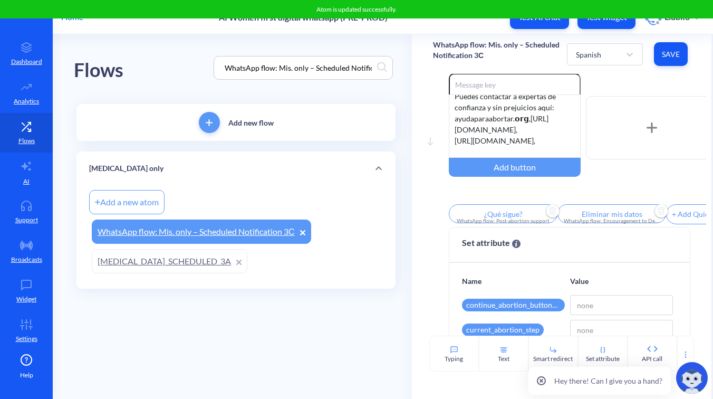
click at [638, 83] on div "Enable reactions Si por alguna razón no puedes tomar todas las 𝟭𝟮 𝗽𝗶𝗹𝗹𝗮𝘀 (por e…" at bounding box center [578, 127] width 258 height 109
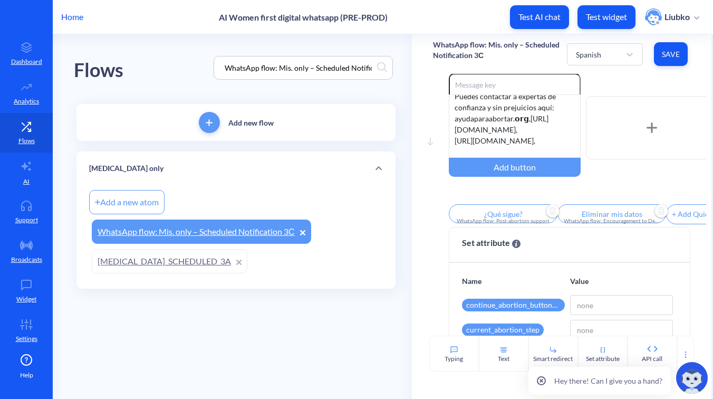
click at [492, 212] on input "¿Qué sigue?" at bounding box center [503, 213] width 109 height 19
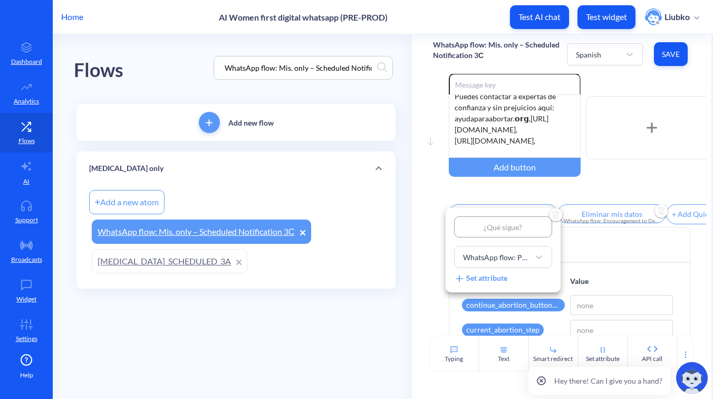
type input "¿Qué sigue?"
click at [608, 221] on div at bounding box center [356, 199] width 713 height 399
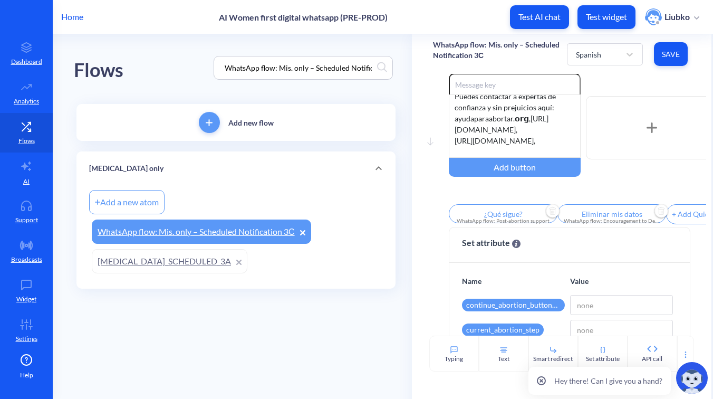
click at [600, 218] on input "Eliminar mis datos" at bounding box center [612, 213] width 109 height 19
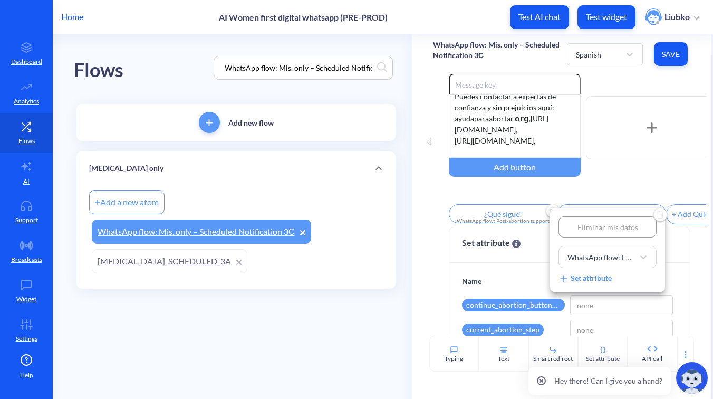
click at [646, 80] on div at bounding box center [356, 199] width 713 height 399
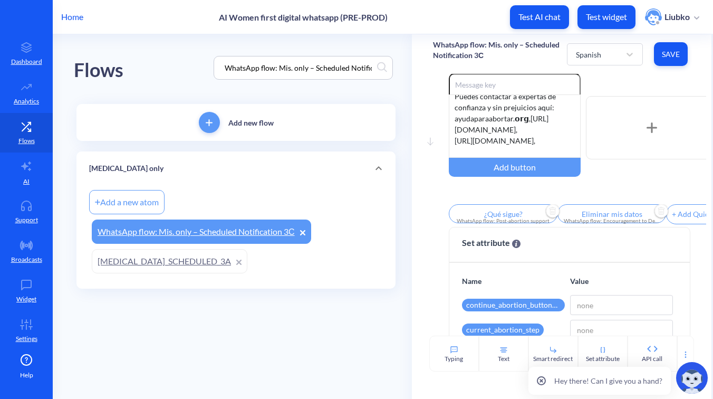
click at [662, 51] on button "Save" at bounding box center [671, 54] width 34 height 24
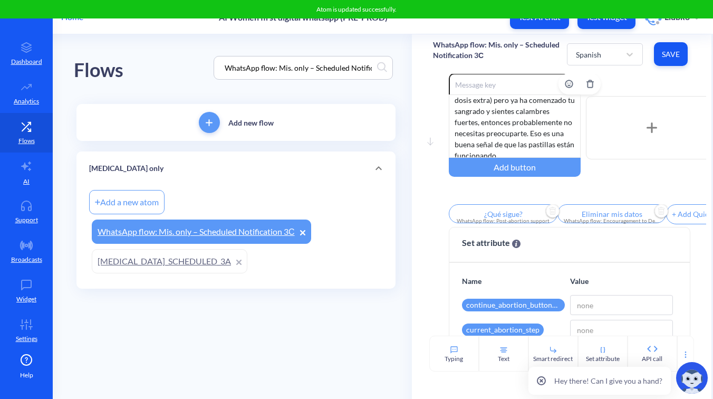
scroll to position [0, 0]
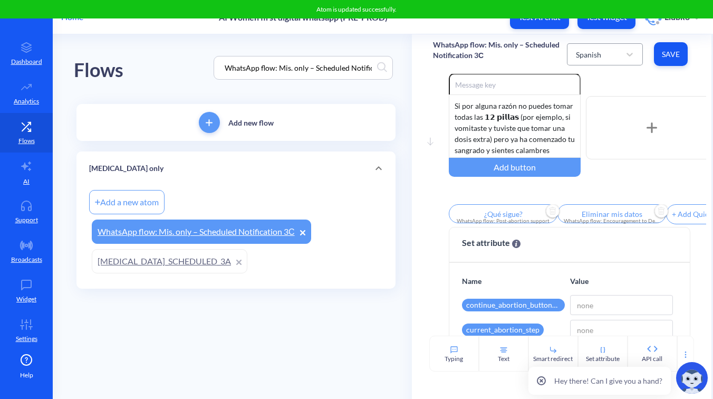
click at [609, 56] on div "Spanish" at bounding box center [596, 54] width 50 height 19
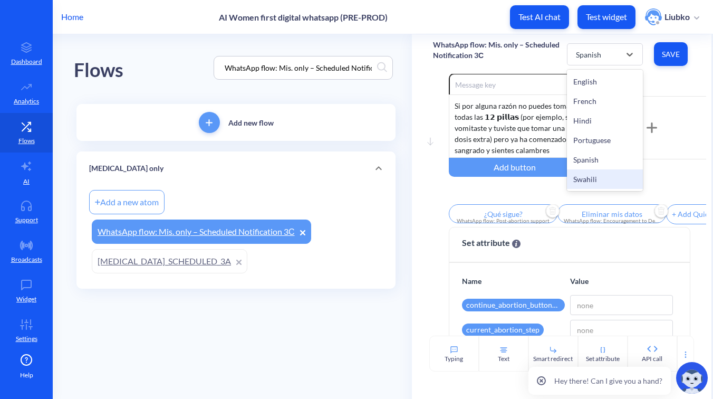
click at [596, 180] on div "Swahili" at bounding box center [605, 179] width 76 height 20
type input "What’s next?"
type input "Delete my data"
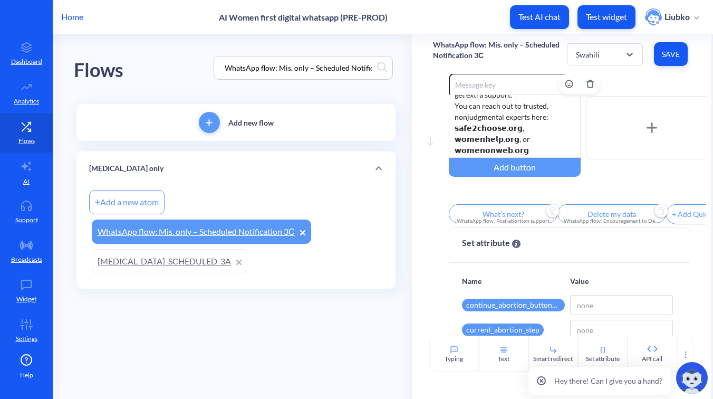
scroll to position [154, 0]
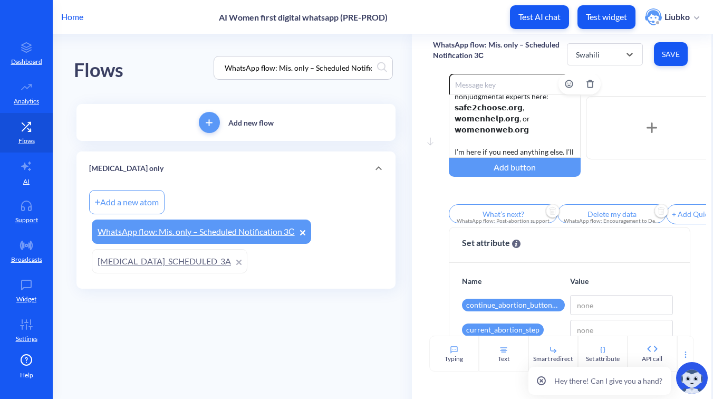
click at [517, 125] on div "If for any reason you’re unable to take all 𝟭𝟮 𝗽𝗶𝗹𝗹𝘀 — for example, if you vomi…" at bounding box center [515, 125] width 132 height 63
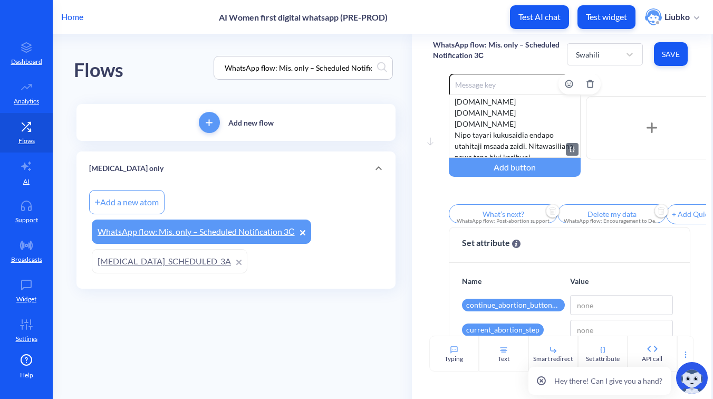
scroll to position [198, 0]
click at [514, 106] on div "Iwapo kwa sababu yoyote hautaweza kutumia vidonge vyote kumi na viwili (kwa mfa…" at bounding box center [515, 125] width 132 height 63
click at [526, 127] on div "Iwapo kwa sababu yoyote hautaweza kutumia vidonge vyote kumi na viwili (kwa mfa…" at bounding box center [515, 125] width 132 height 63
drag, startPoint x: 520, startPoint y: 127, endPoint x: 447, endPoint y: 121, distance: 72.5
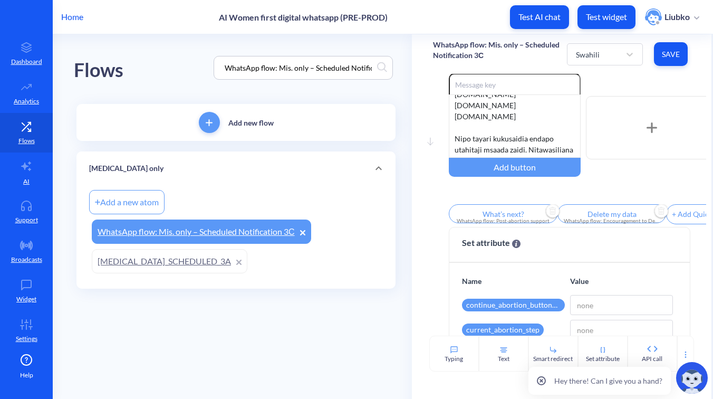
click at [447, 121] on div "Move down Enable reactions Iwapo kwa sababu yoyote hautaweza kutumia vidonge vy…" at bounding box center [562, 150] width 258 height 154
click at [663, 59] on button "Save" at bounding box center [671, 54] width 34 height 24
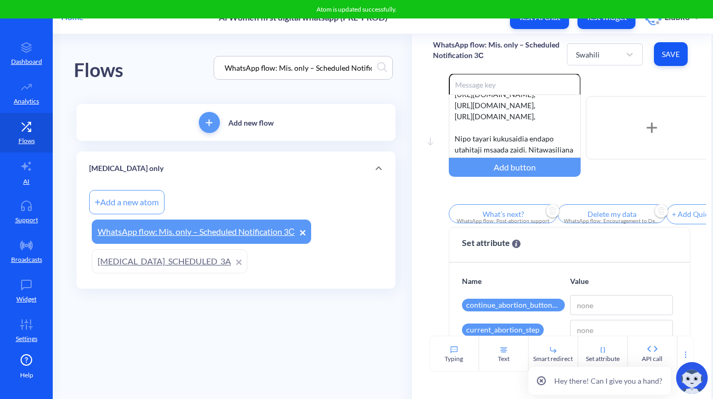
click at [506, 217] on input "What’s next?" at bounding box center [503, 213] width 109 height 19
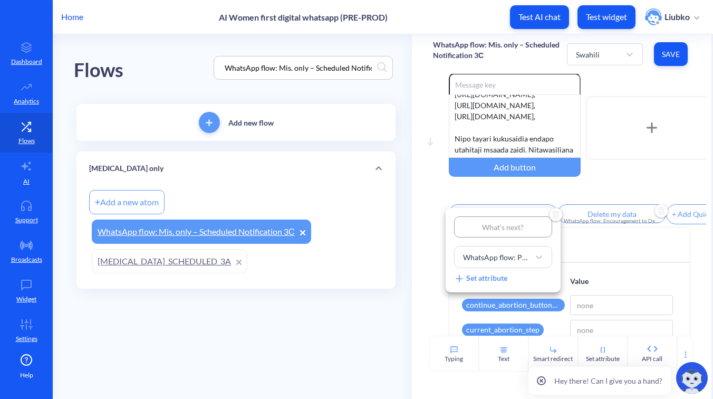
type input "Hatua inayofuata?"
click at [580, 188] on div at bounding box center [356, 199] width 713 height 399
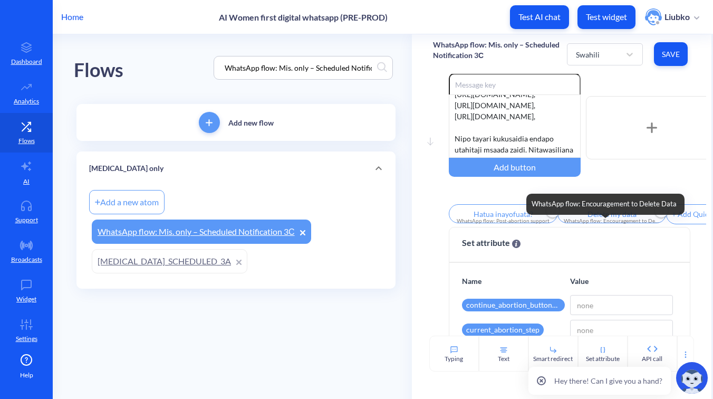
click at [607, 221] on div "WhatsApp flow: Encouragement to Delete Data" at bounding box center [612, 221] width 96 height 8
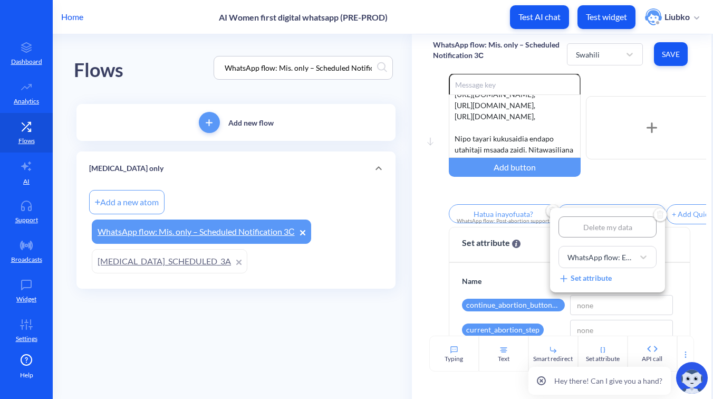
type input "[PERSON_NAME]"
click at [631, 197] on div at bounding box center [356, 199] width 713 height 399
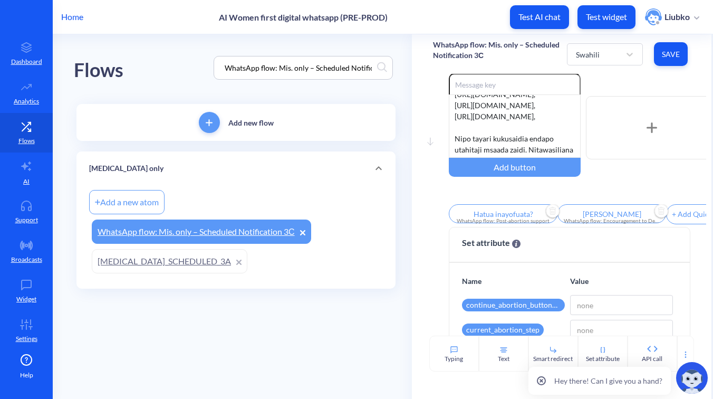
click at [677, 61] on button "Save" at bounding box center [671, 54] width 34 height 24
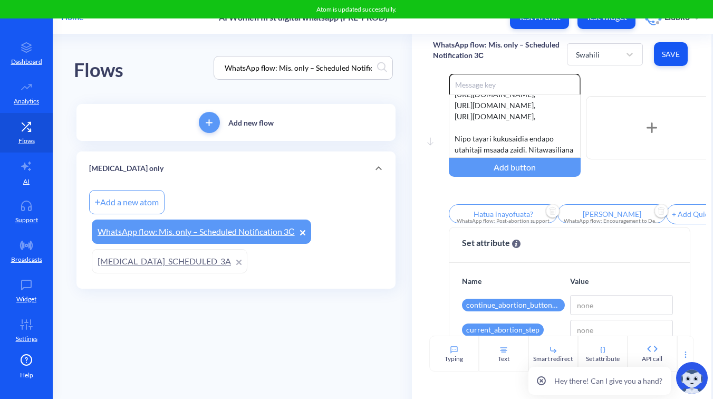
click at [643, 81] on div "Enable reactions Iwapo kwa sababu yoyote hautaweza kutumia vidonge vyote kumi n…" at bounding box center [578, 127] width 258 height 109
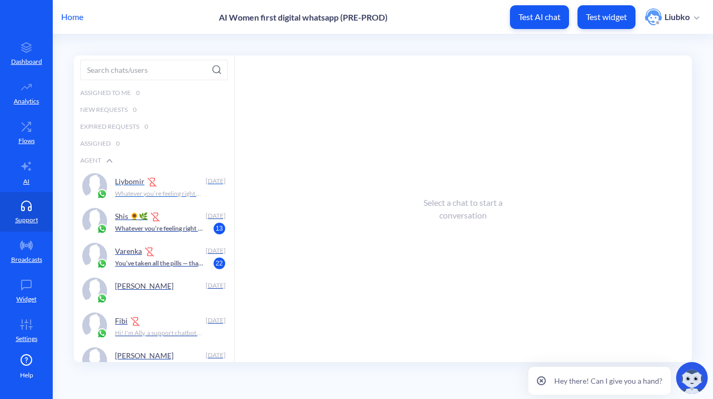
click at [189, 184] on div "Liybomir" at bounding box center [158, 181] width 86 height 16
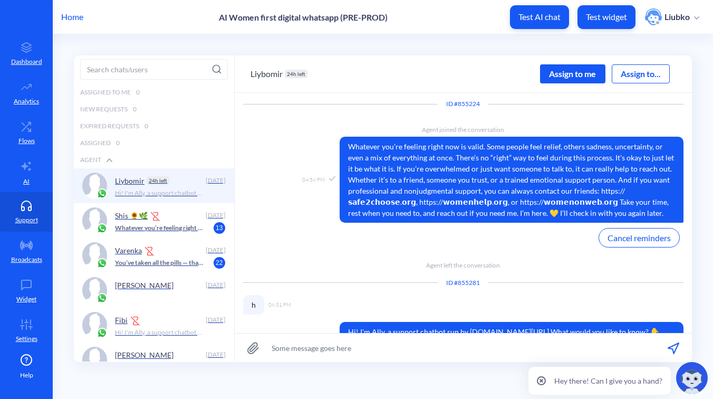
scroll to position [834, 0]
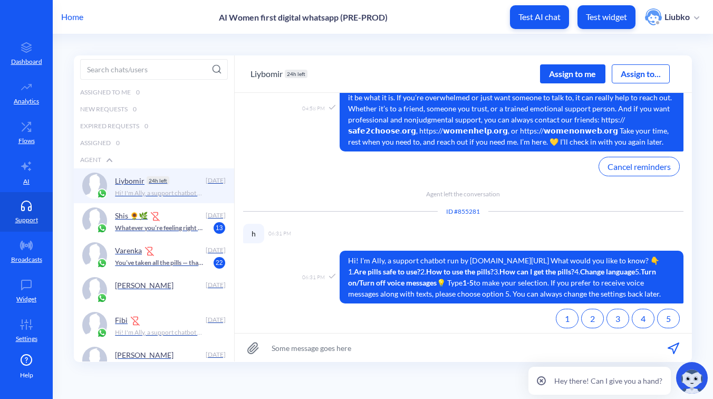
click at [565, 73] on div "Assign to me" at bounding box center [572, 73] width 65 height 19
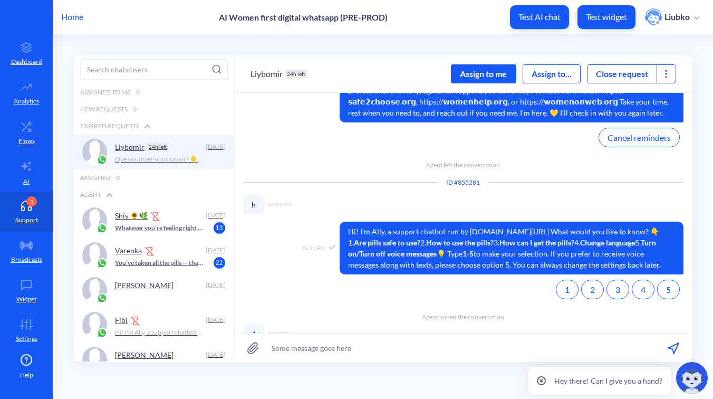
scroll to position [1116, 0]
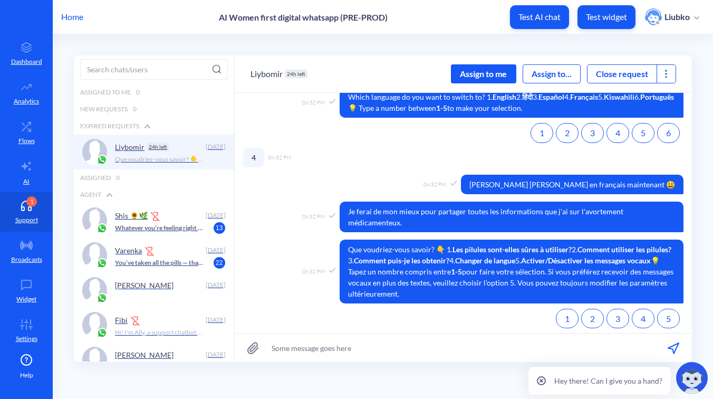
click at [496, 74] on div "Assign to me" at bounding box center [483, 73] width 65 height 19
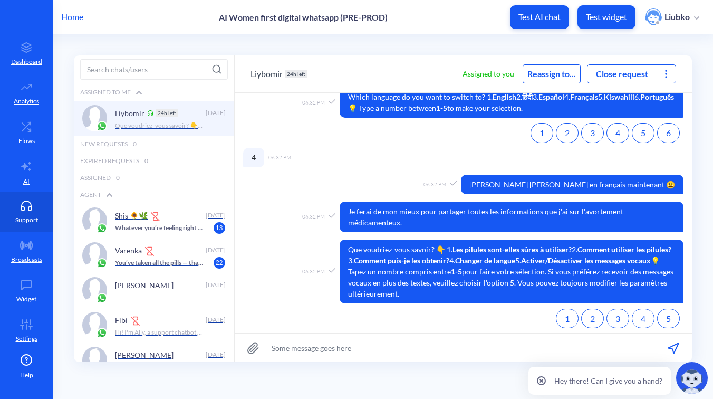
scroll to position [1133, 0]
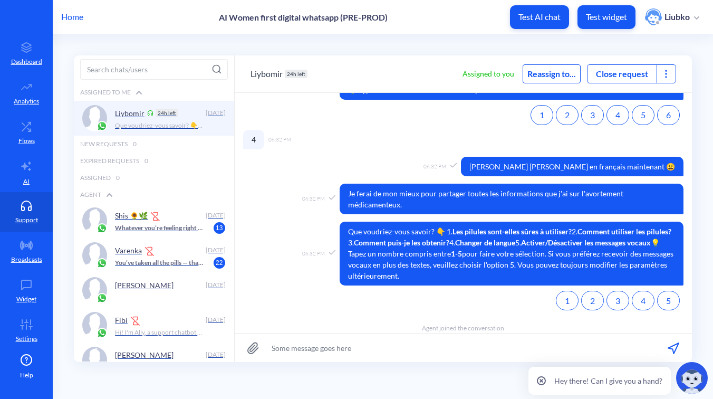
click at [668, 72] on icon at bounding box center [666, 74] width 11 height 11
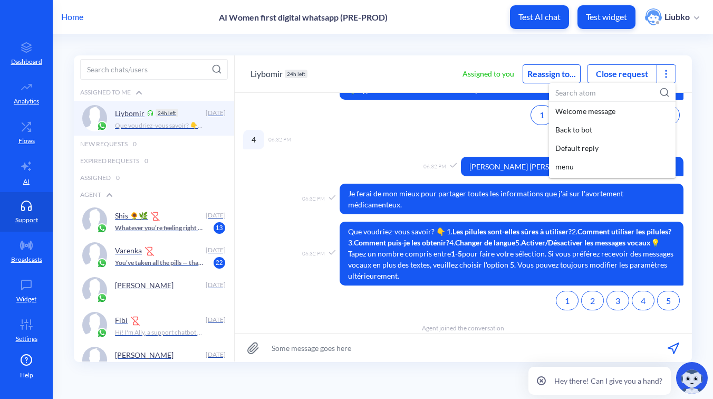
click at [610, 91] on input at bounding box center [612, 93] width 127 height 20
paste input "WhatsApp flow: Mis. only – Scheduled Notification 3С"
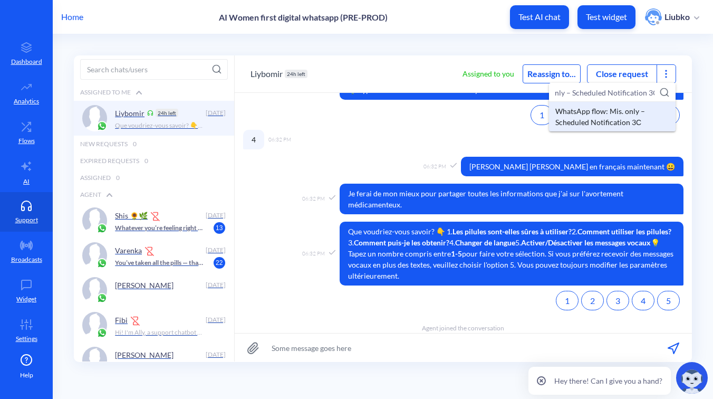
type input "WhatsApp flow: Mis. only – Scheduled Notification 3С"
click at [604, 112] on div "WhatsApp flow: Mis. only – Scheduled Notification 3С" at bounding box center [612, 117] width 127 height 30
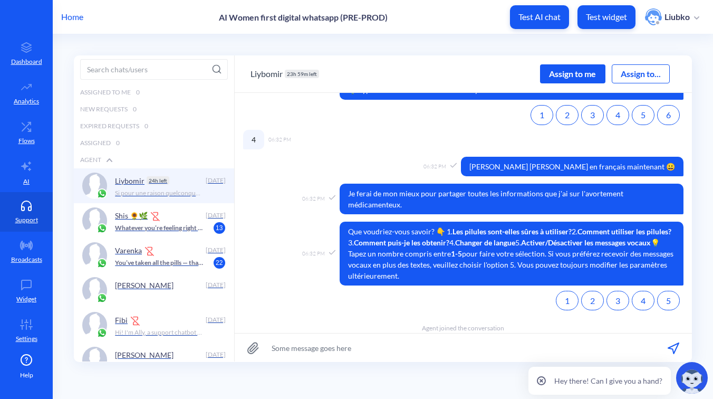
scroll to position [1280, 0]
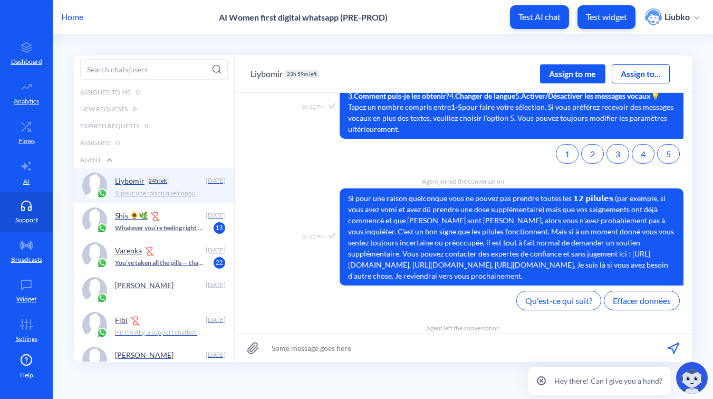
click at [574, 72] on div "Assign to me" at bounding box center [572, 73] width 65 height 19
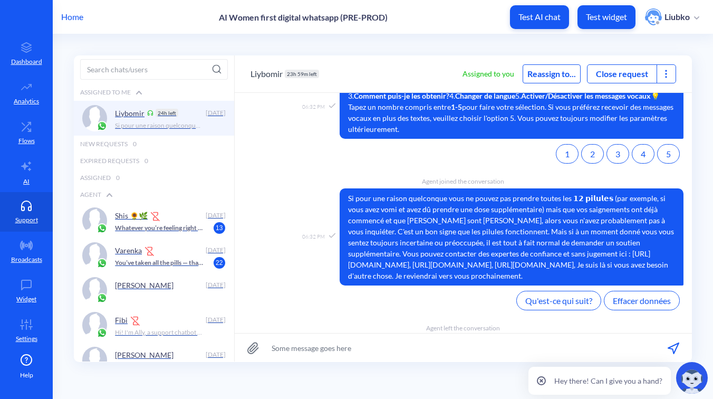
scroll to position [1298, 0]
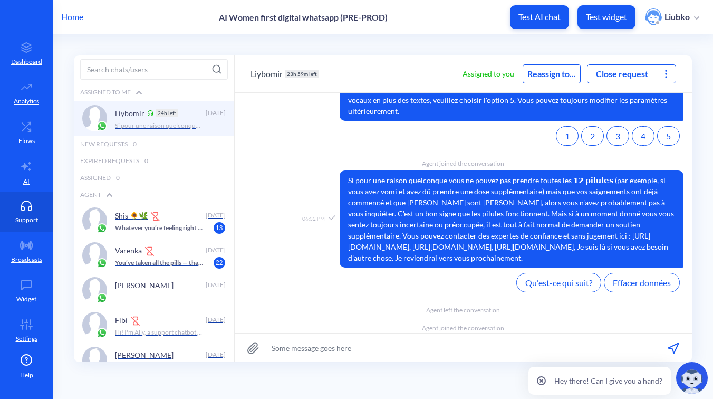
click at [670, 71] on icon at bounding box center [666, 74] width 11 height 11
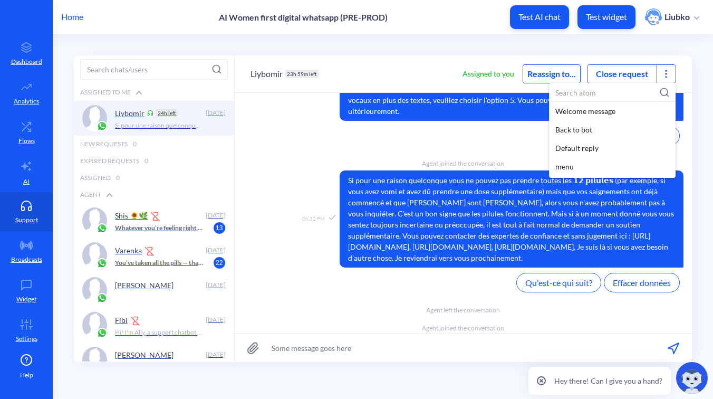
click at [637, 94] on input at bounding box center [612, 93] width 127 height 20
paste input "WhatsApp flow: Mis. only – Scheduled Notification 3С"
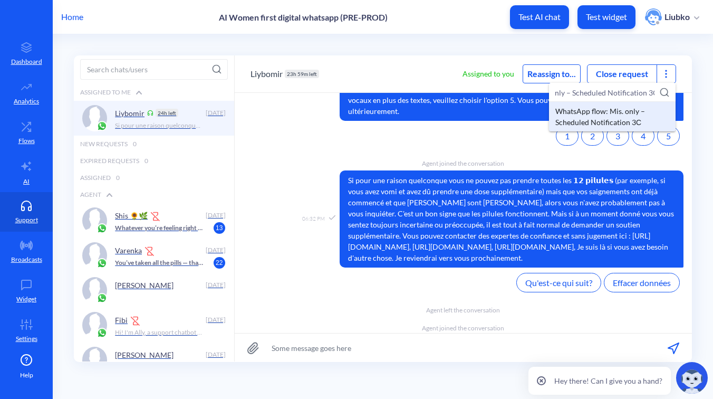
type input "WhatsApp flow: Mis. only – Scheduled Notification 3С"
click at [621, 114] on div "WhatsApp flow: Mis. only – Scheduled Notification 3С" at bounding box center [612, 117] width 127 height 30
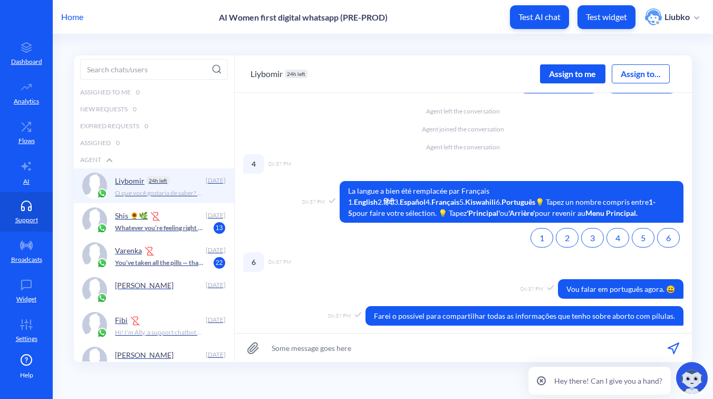
scroll to position [1579, 0]
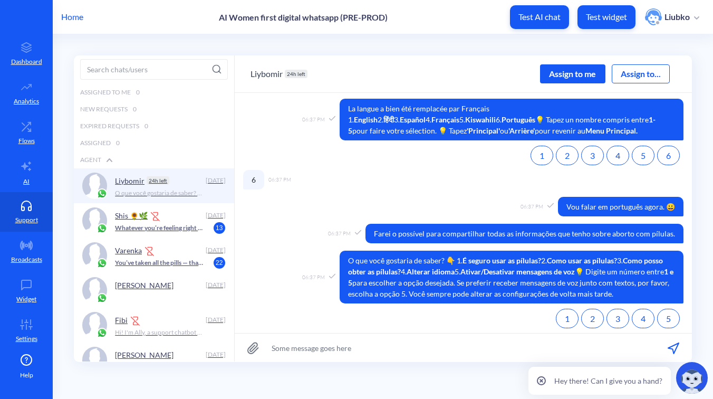
click at [566, 79] on div "Assign to me" at bounding box center [572, 73] width 65 height 19
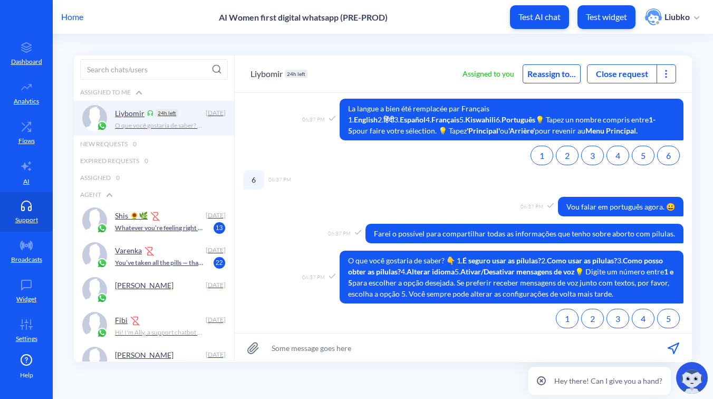
scroll to position [1597, 0]
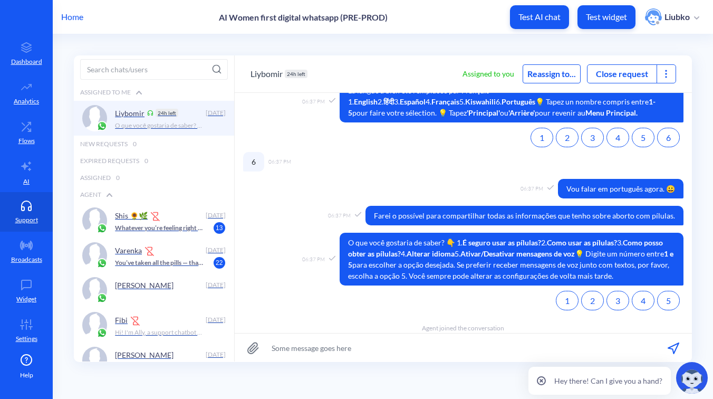
click at [668, 73] on icon at bounding box center [666, 74] width 11 height 11
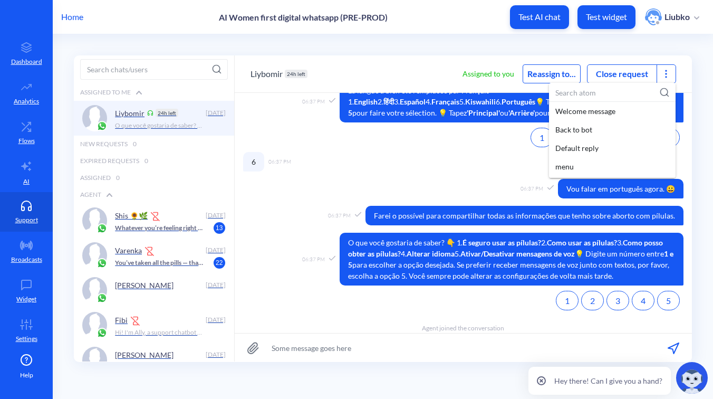
click at [595, 93] on input at bounding box center [612, 93] width 127 height 20
paste input "WhatsApp flow: Mis. only – Scheduled Notification 3С"
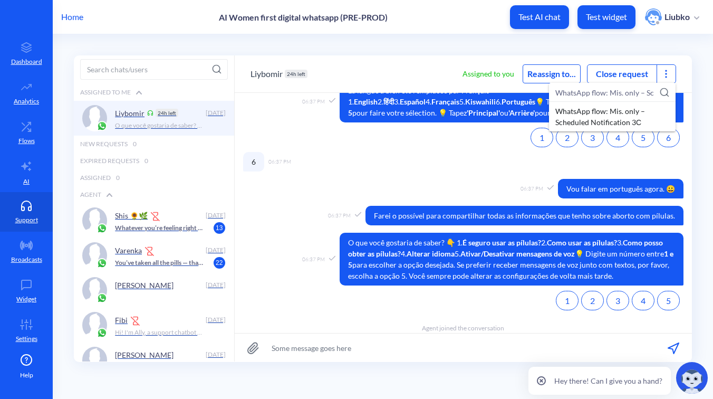
scroll to position [0, 74]
type input "WhatsApp flow: Mis. only – Scheduled Notification 3С"
click at [595, 112] on div "WhatsApp flow: Mis. only – Scheduled Notification 3С" at bounding box center [612, 117] width 127 height 30
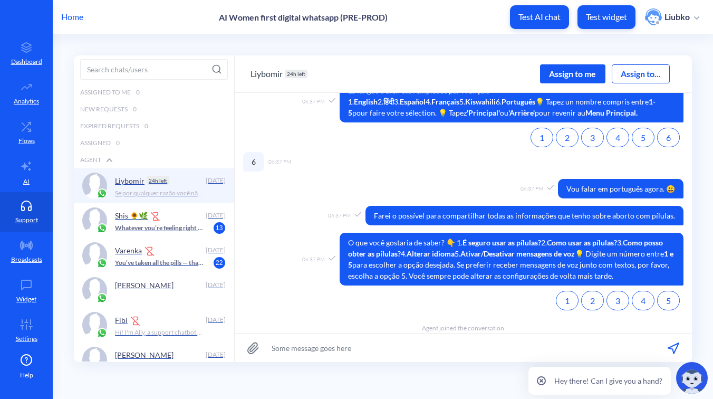
scroll to position [1733, 0]
